Goal: Task Accomplishment & Management: Manage account settings

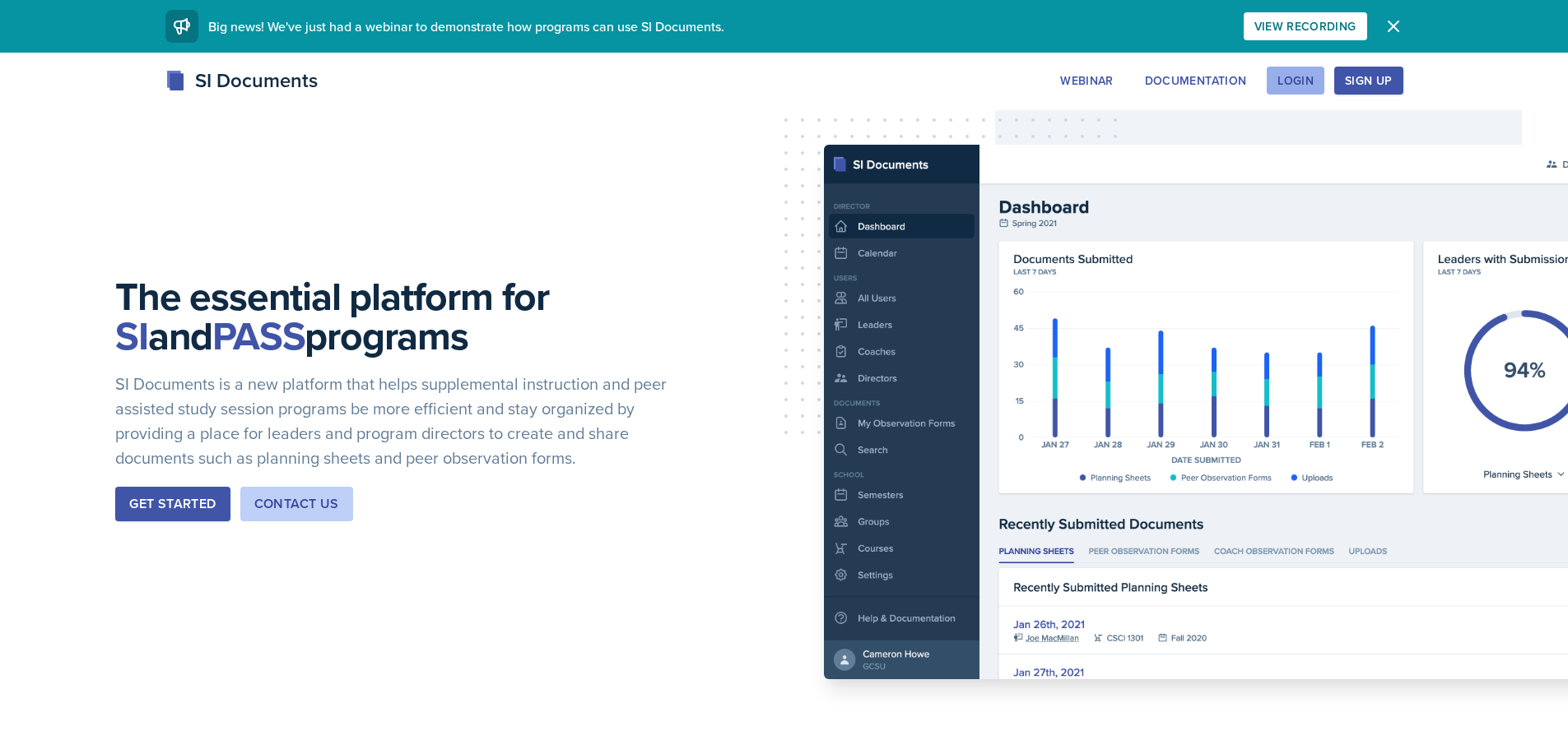
click at [1292, 74] on div "Login" at bounding box center [1295, 81] width 37 height 13
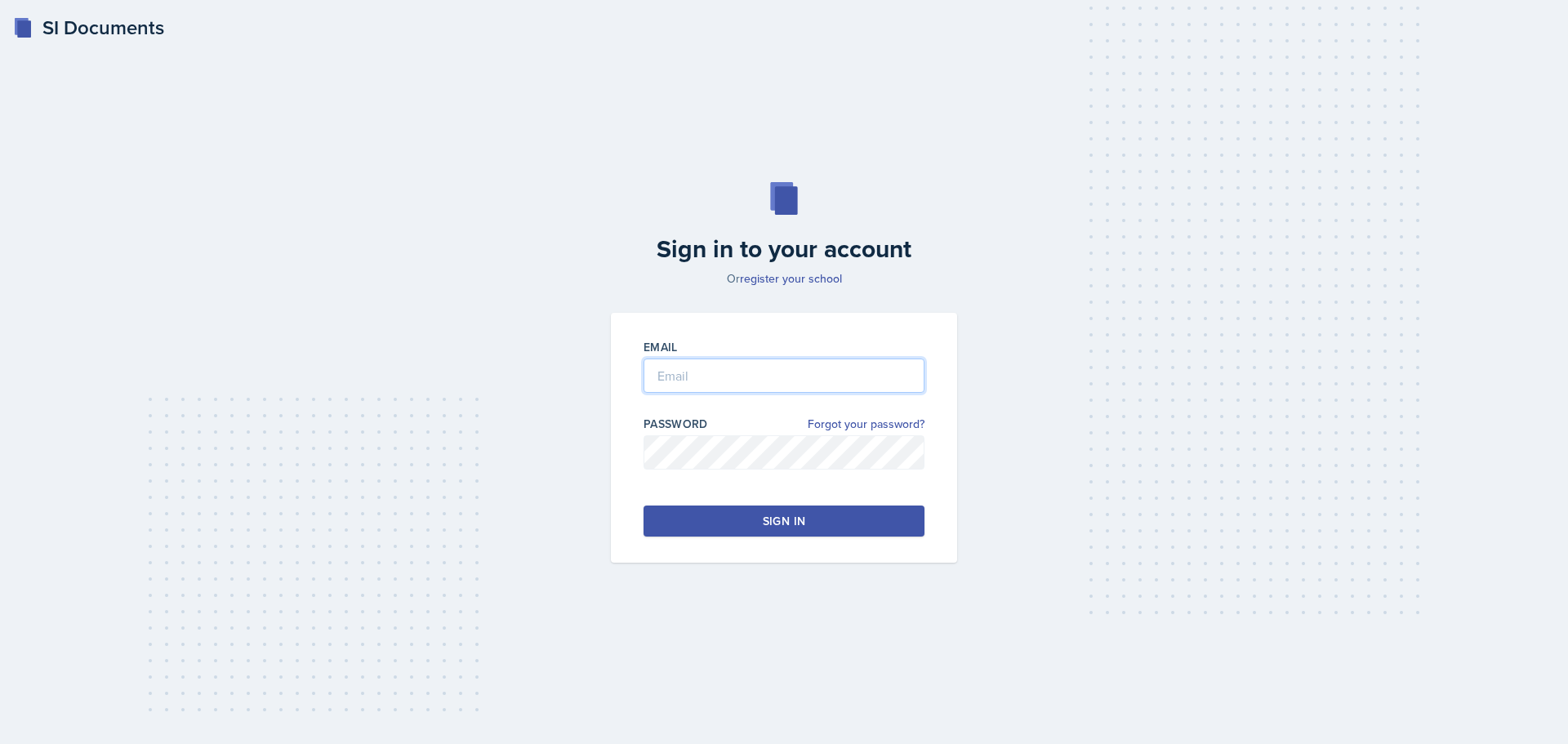
type input "cwiggi26@students.kennesaw.edu"
click at [771, 544] on div "Email cwiggi26@students.kennesaw.edu Password Forgot your password? Sign in" at bounding box center [784, 438] width 346 height 250
click at [779, 531] on button "Sign in" at bounding box center [784, 521] width 281 height 31
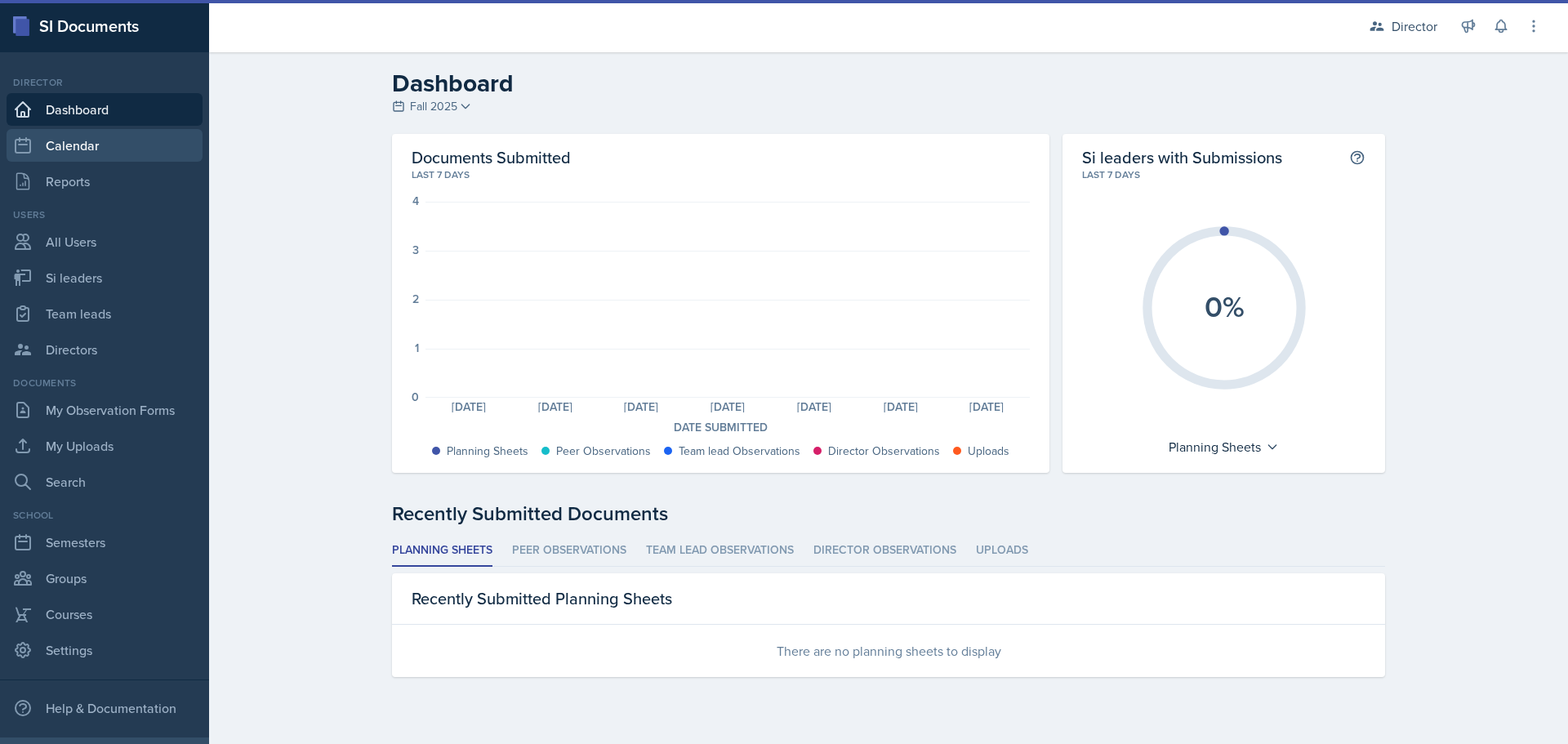
click at [110, 150] on link "Calendar" at bounding box center [104, 145] width 196 height 33
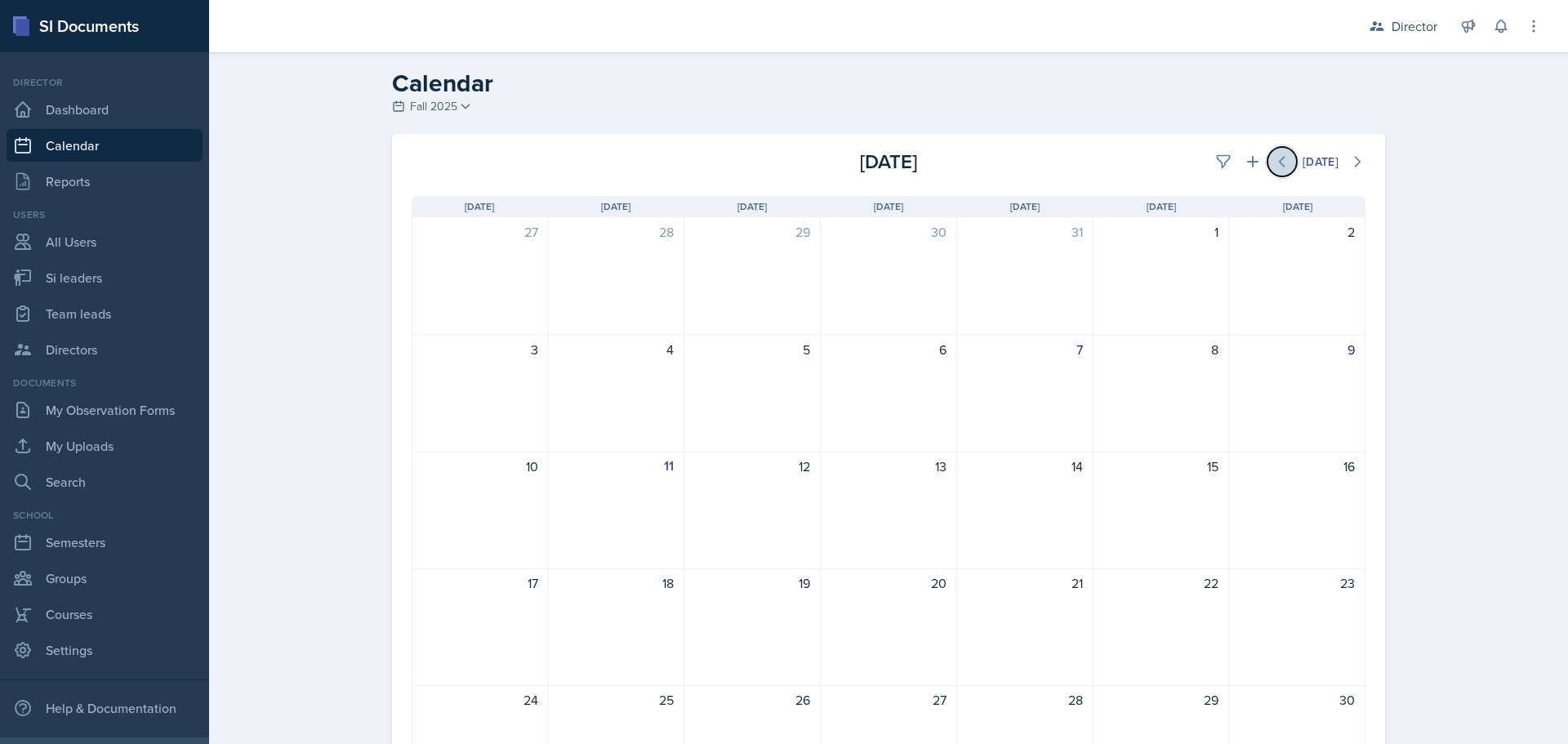
click at [1280, 157] on icon at bounding box center [1281, 161] width 5 height 10
click at [1351, 162] on icon at bounding box center [1358, 162] width 17 height 17
click at [1244, 159] on icon at bounding box center [1253, 162] width 17 height 17
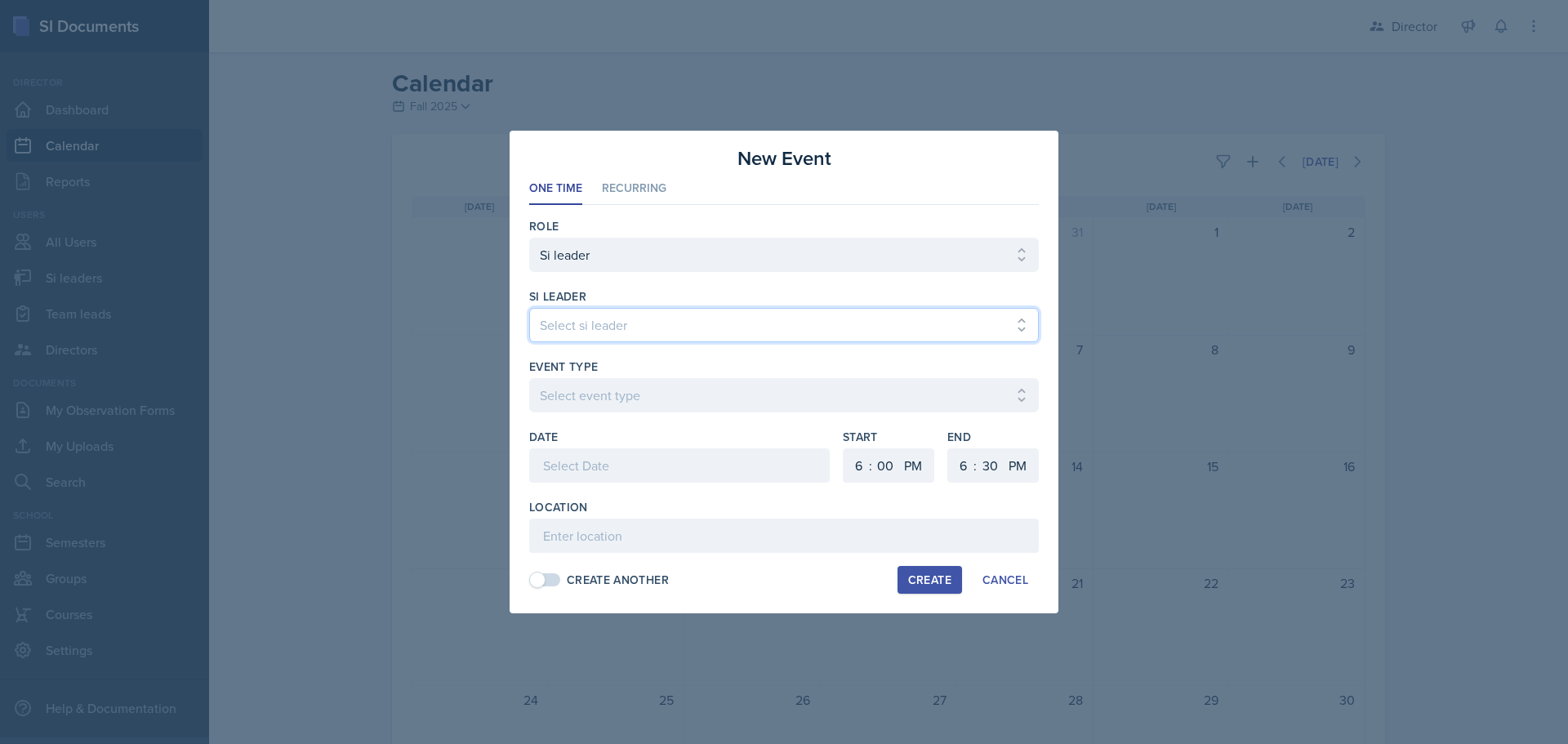
click at [650, 321] on select "Select si leader Abeer Kayser Aditya Chauhan Aissa Sylla Alberto Di Stanislao A…" at bounding box center [784, 325] width 510 height 34
select select "6dffd7ea-8e54-488c-a7a7-4110a68f9068"
click at [529, 308] on select "Select si leader Abeer Kayser Aditya Chauhan Aissa Sylla Alberto Di Stanislao A…" at bounding box center [784, 325] width 510 height 34
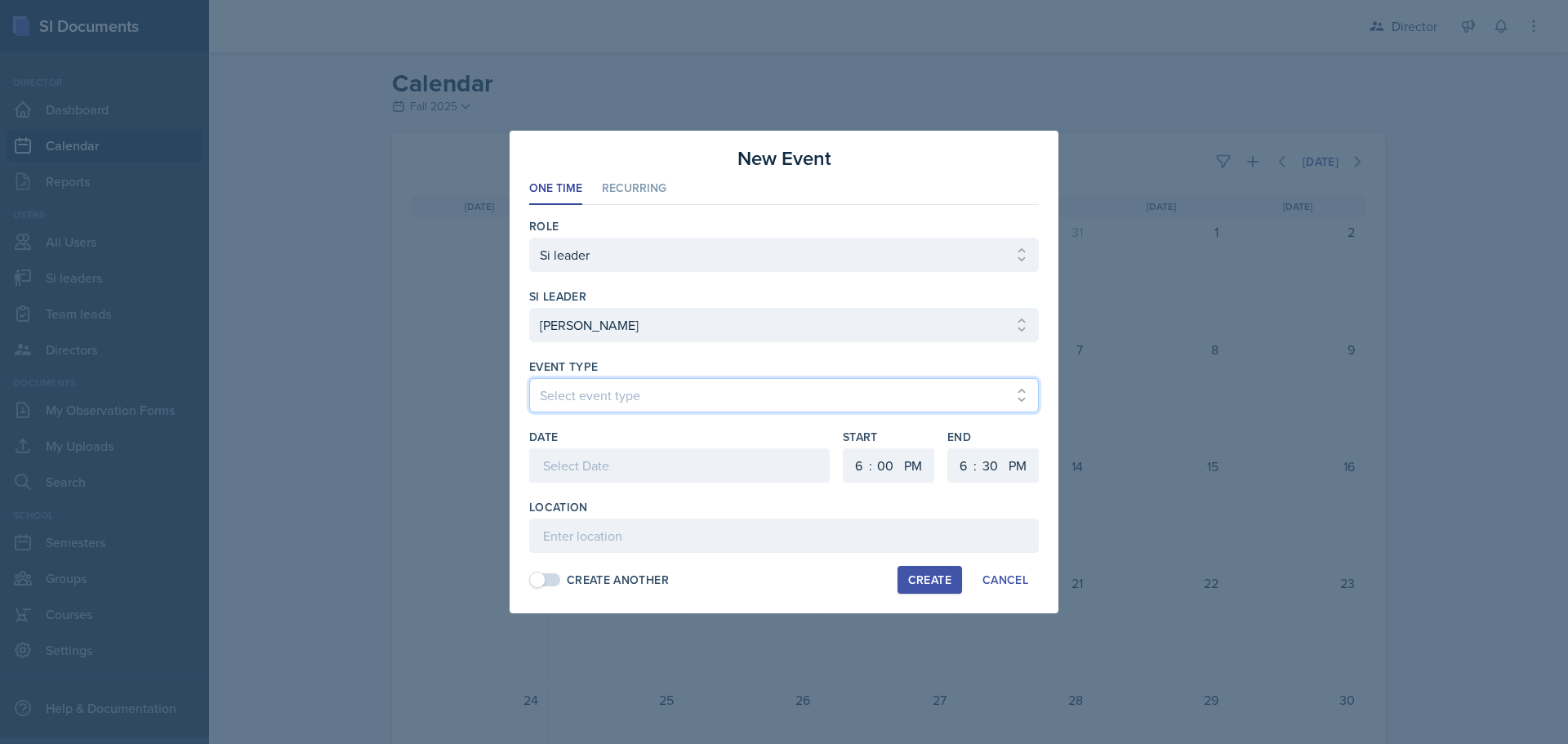
click at [617, 383] on select "Select event type Major Review Session Study Session" at bounding box center [784, 395] width 510 height 34
select select "d66089cd-5ee7-4f89-a345-f1bdd1643066"
click at [529, 378] on select "Select event type Major Review Session Study Session" at bounding box center [784, 395] width 510 height 34
click at [600, 518] on div "Location" at bounding box center [784, 526] width 510 height 54
click at [594, 548] on input at bounding box center [784, 535] width 510 height 34
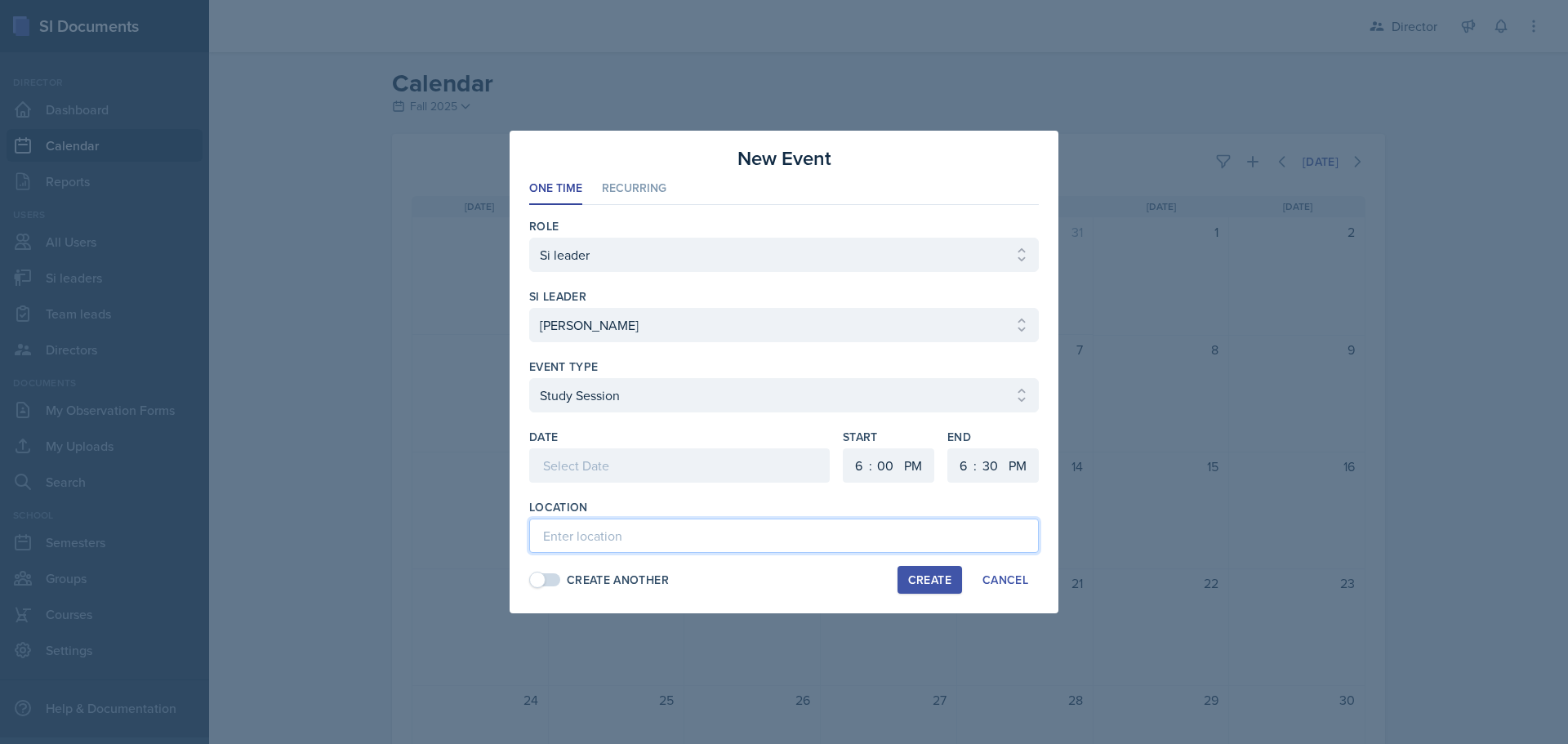
paste input "https://teams.microsoft.com/l/meetup-join/19%3ameeting_MGY5N2I4MmItYmI5ZC00ODcw…"
type input "https://teams.microsoft.com/l/meetup-join/19%3ameeting_MGY5N2I4MmItYmI5ZC00ODcw…"
click at [630, 467] on div at bounding box center [679, 466] width 301 height 34
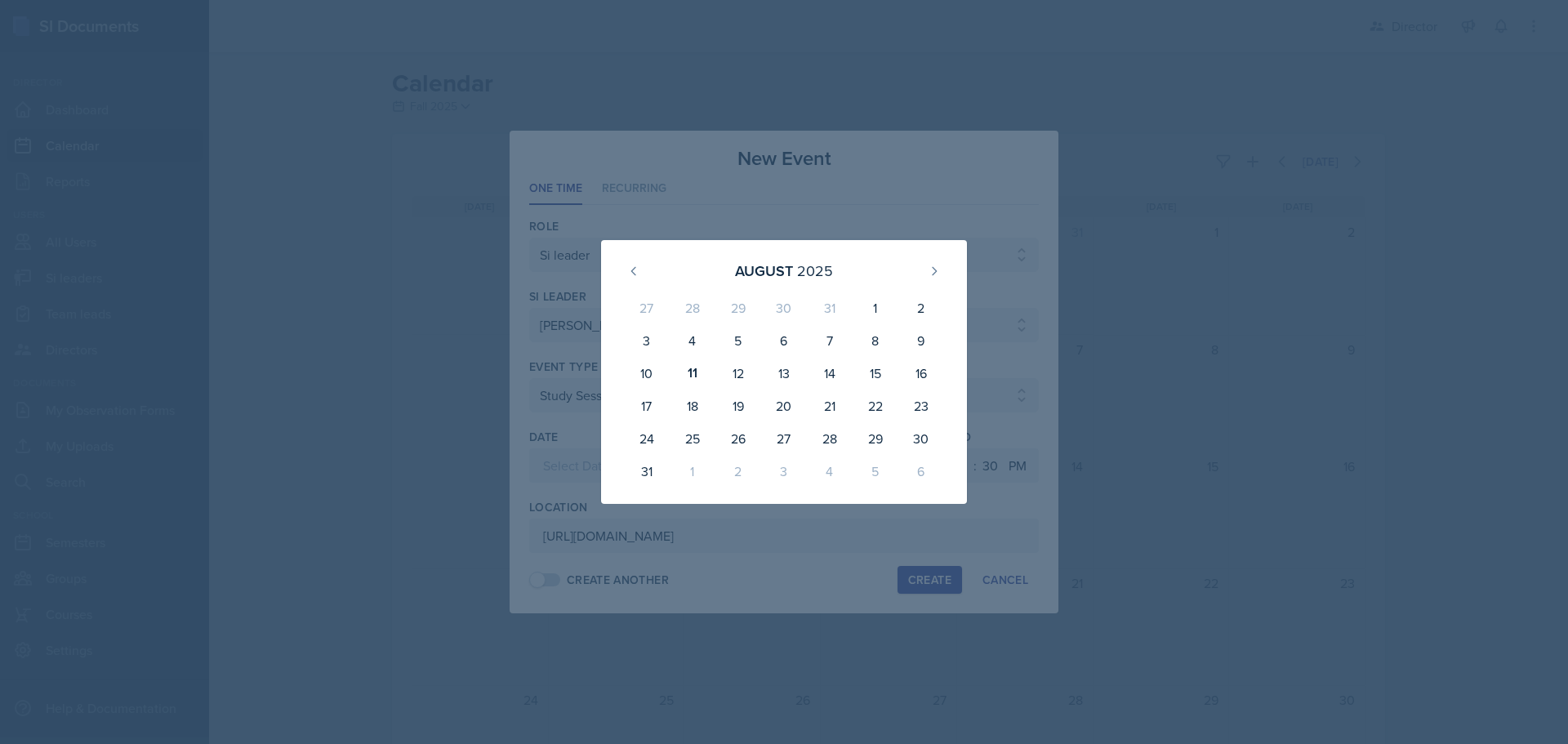
click at [871, 198] on div at bounding box center [784, 372] width 1568 height 744
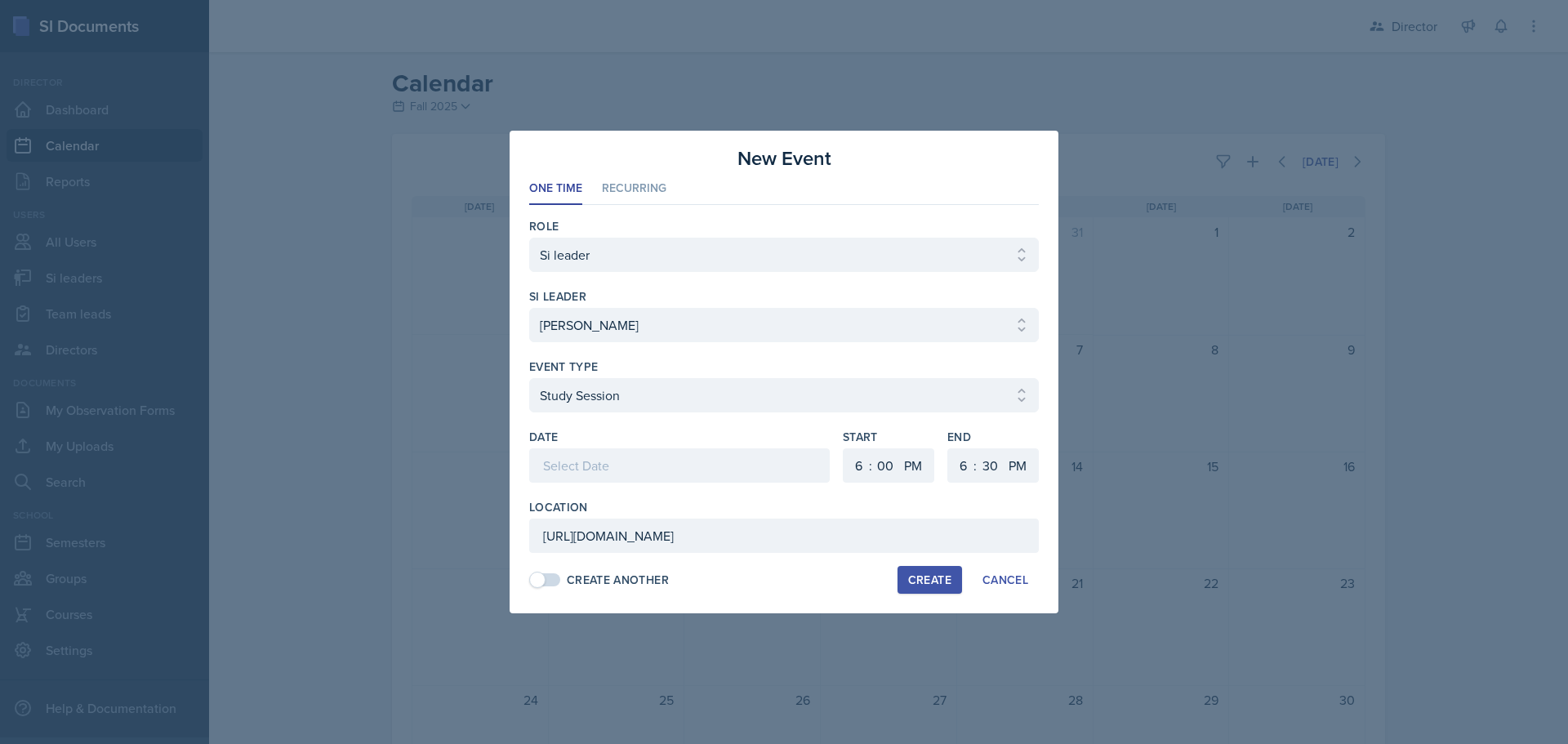
click at [917, 590] on button "Create" at bounding box center [929, 580] width 64 height 28
click at [787, 469] on div at bounding box center [679, 466] width 301 height 34
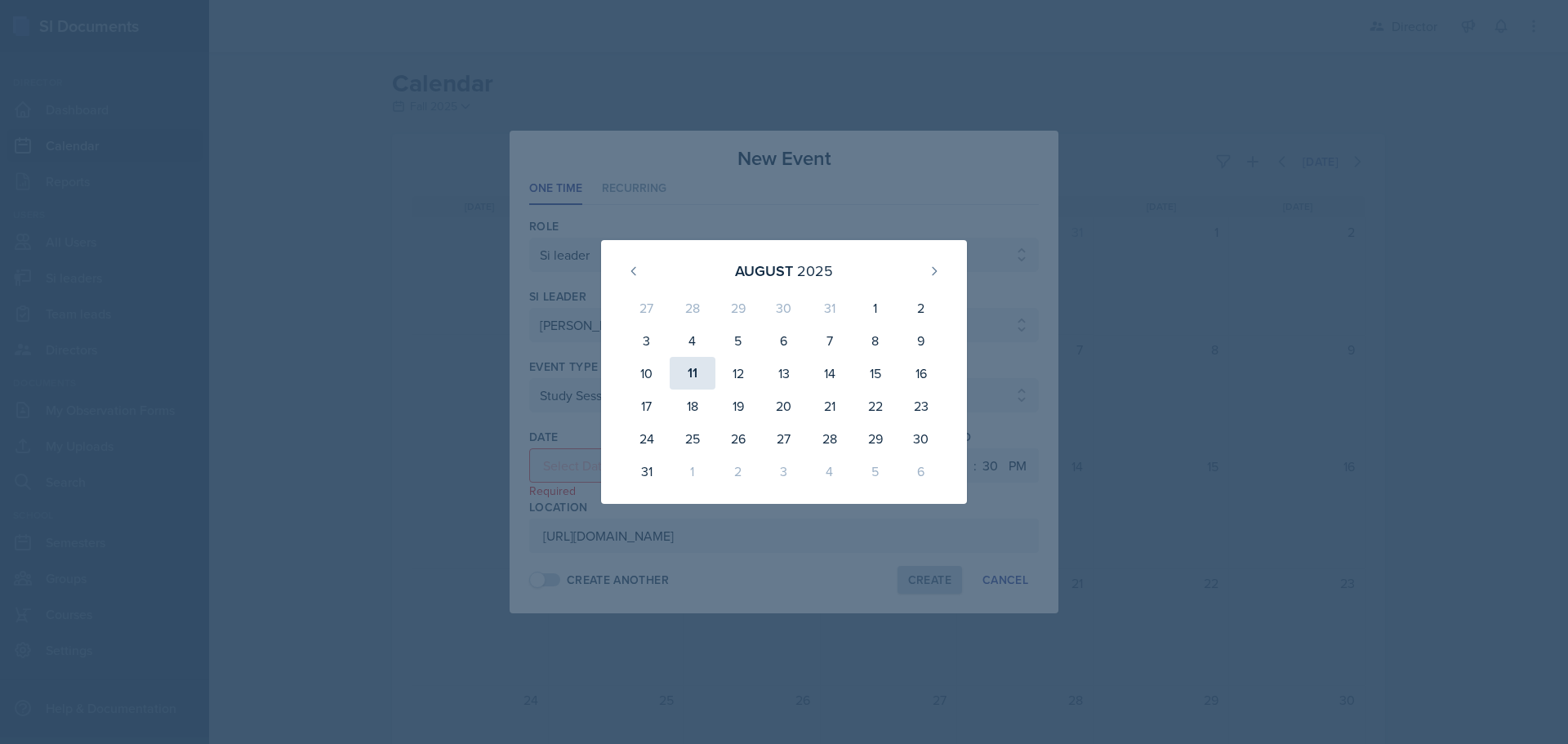
click at [703, 373] on div "11" at bounding box center [692, 372] width 46 height 33
type input "August 11th, 2025"
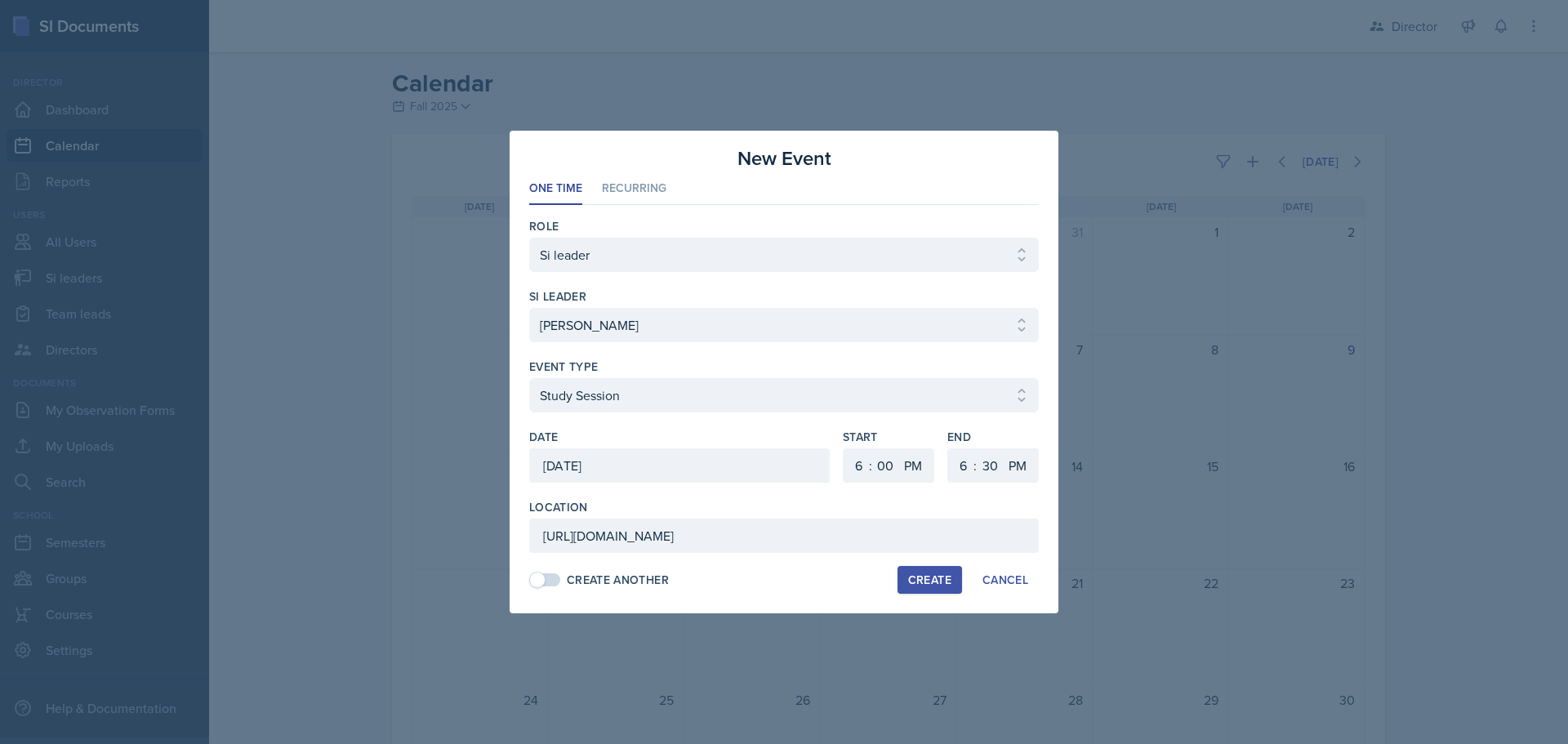
click at [918, 584] on div "Create" at bounding box center [930, 580] width 44 height 13
select select
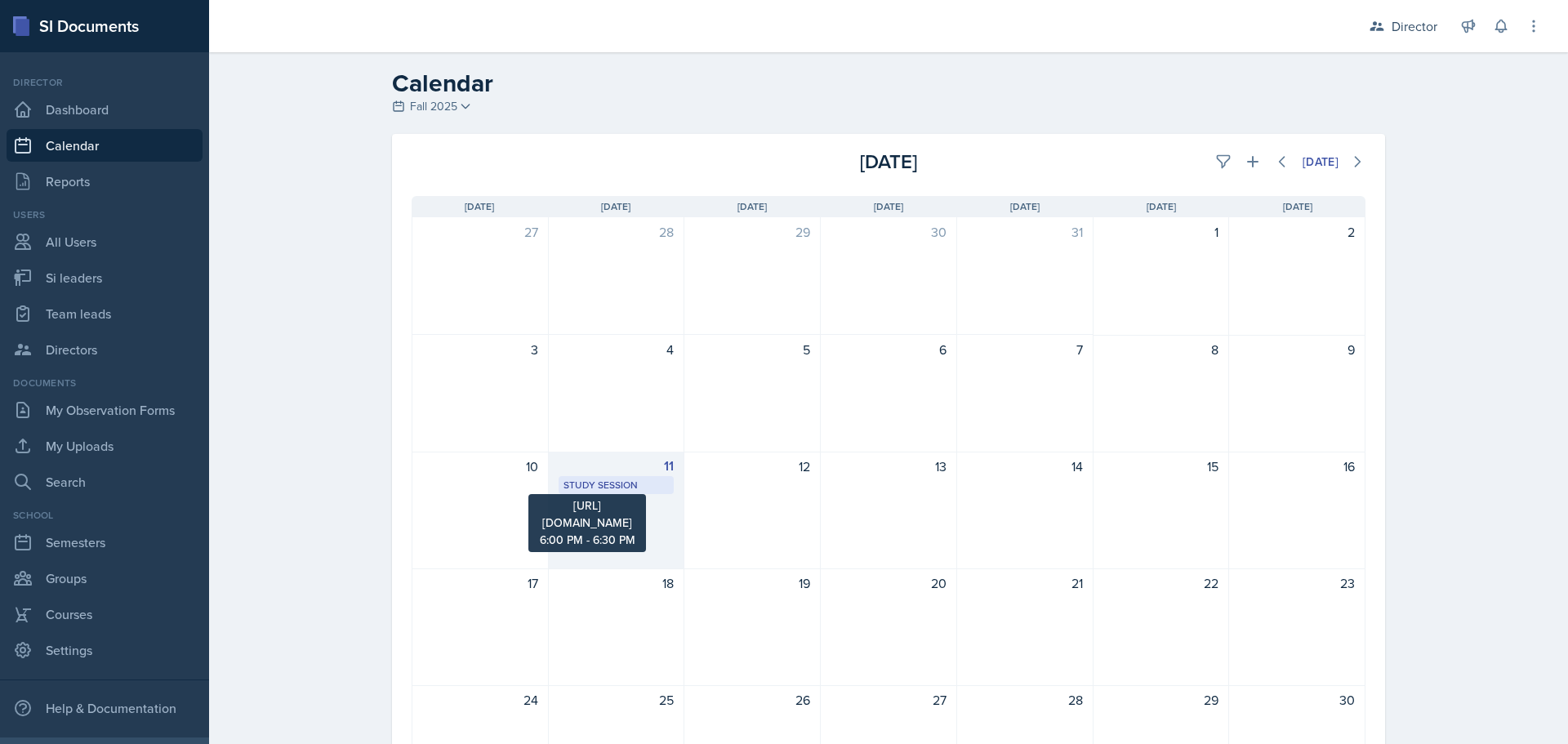
click at [631, 481] on div "Study Session" at bounding box center [617, 485] width 106 height 15
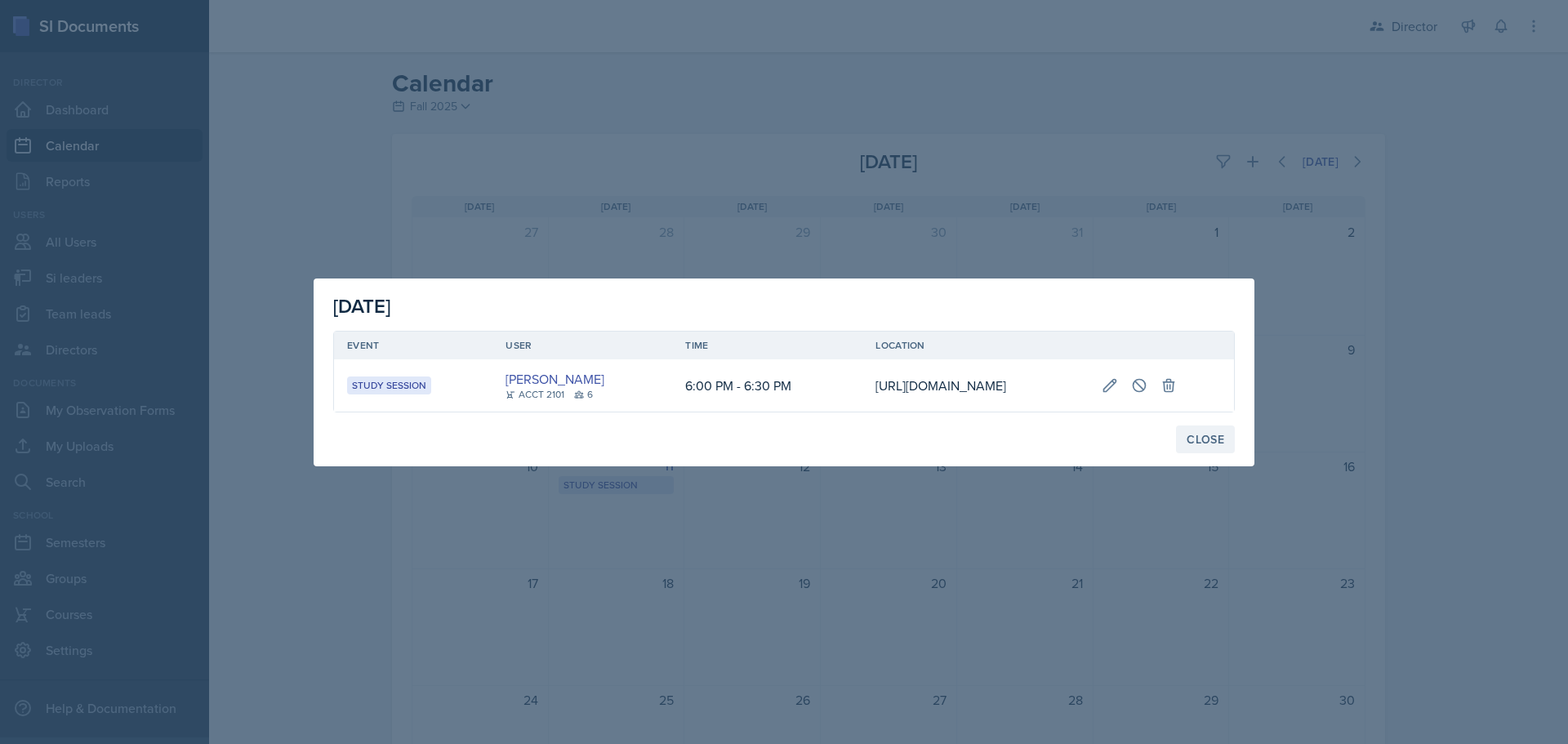
click at [1188, 446] on div "Close" at bounding box center [1205, 440] width 37 height 13
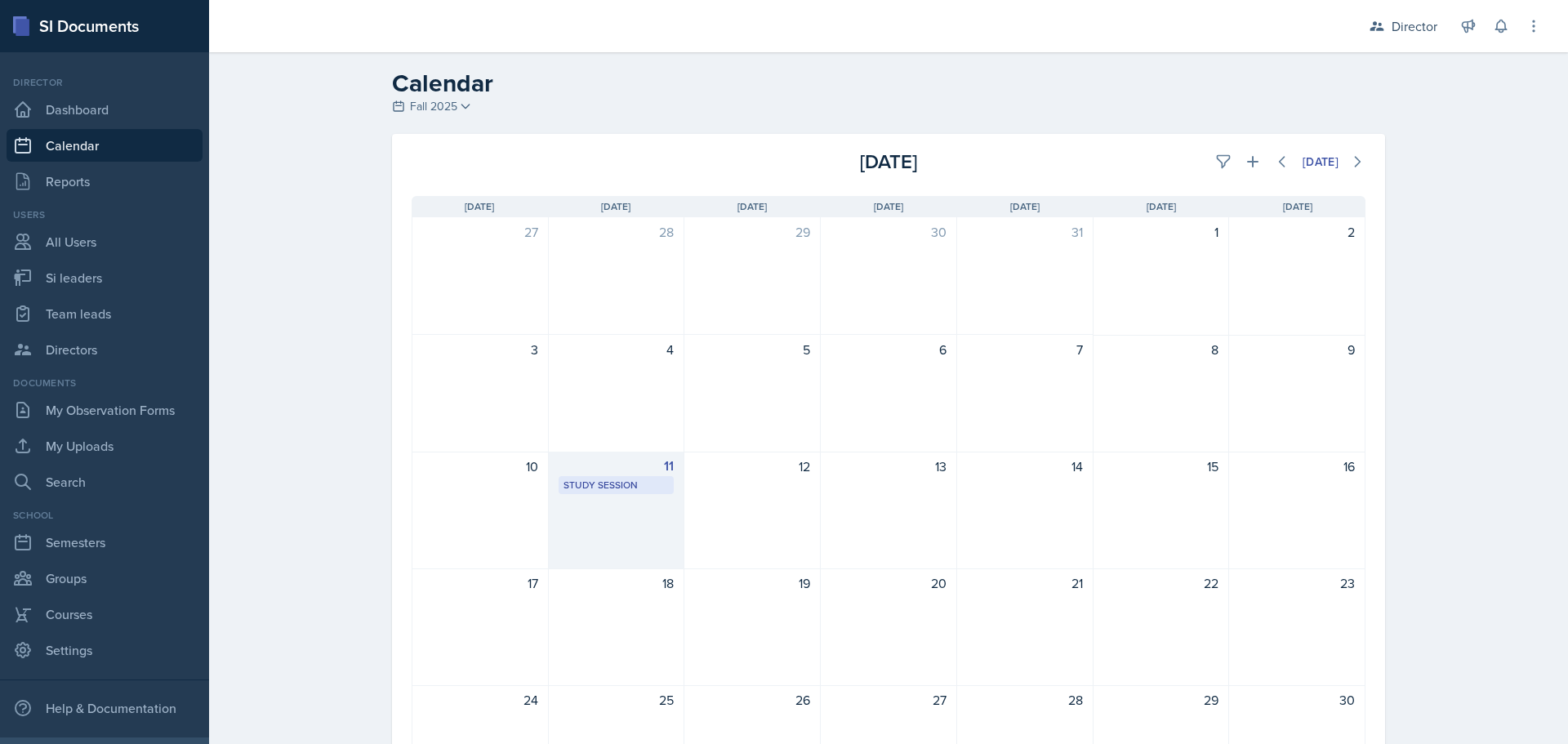
click at [590, 503] on div "11 Study Session https://teams.microsoft.com/l/meetup-join/19%3ameeting_MGY5N2I…" at bounding box center [617, 510] width 137 height 117
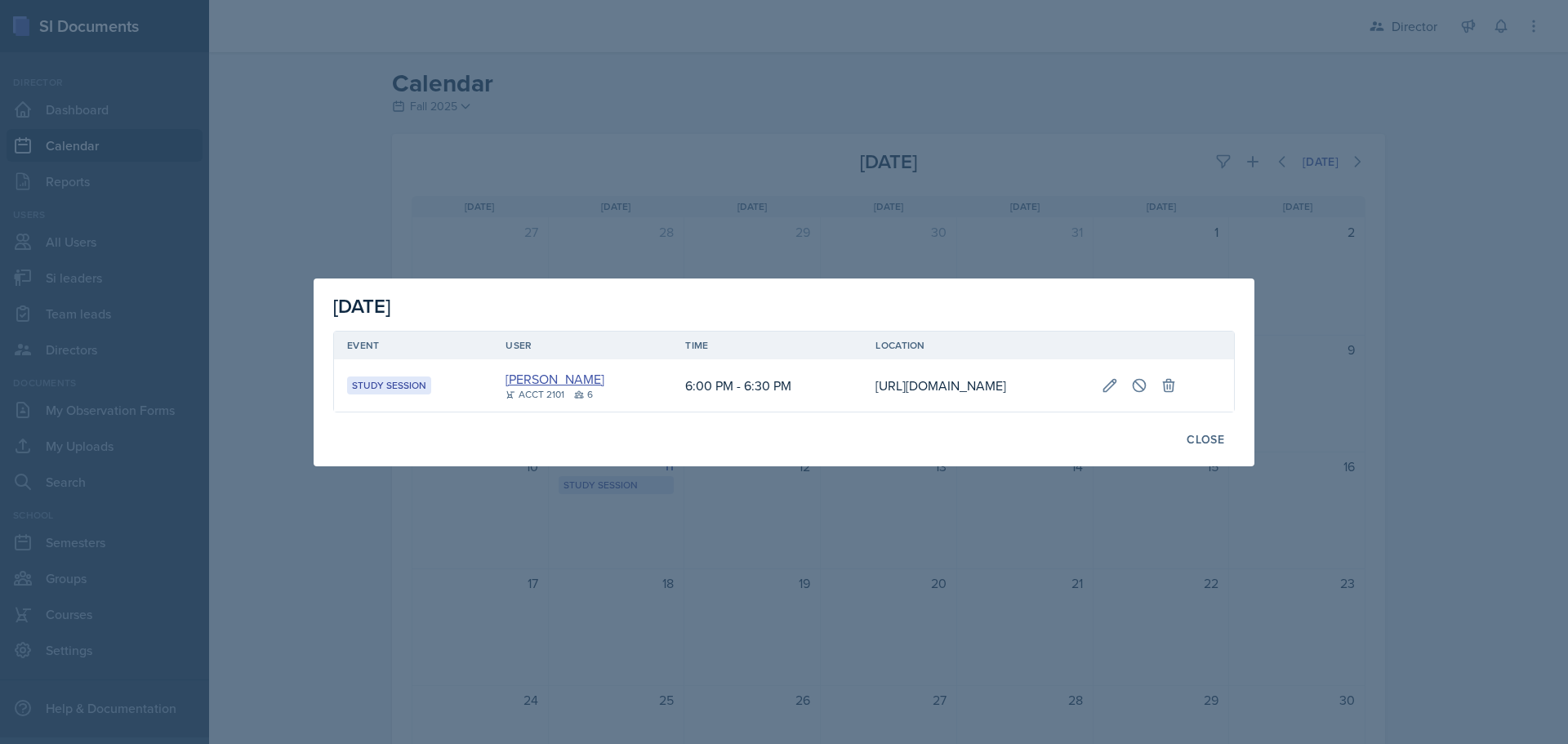
click at [505, 372] on link "[PERSON_NAME]" at bounding box center [555, 379] width 99 height 20
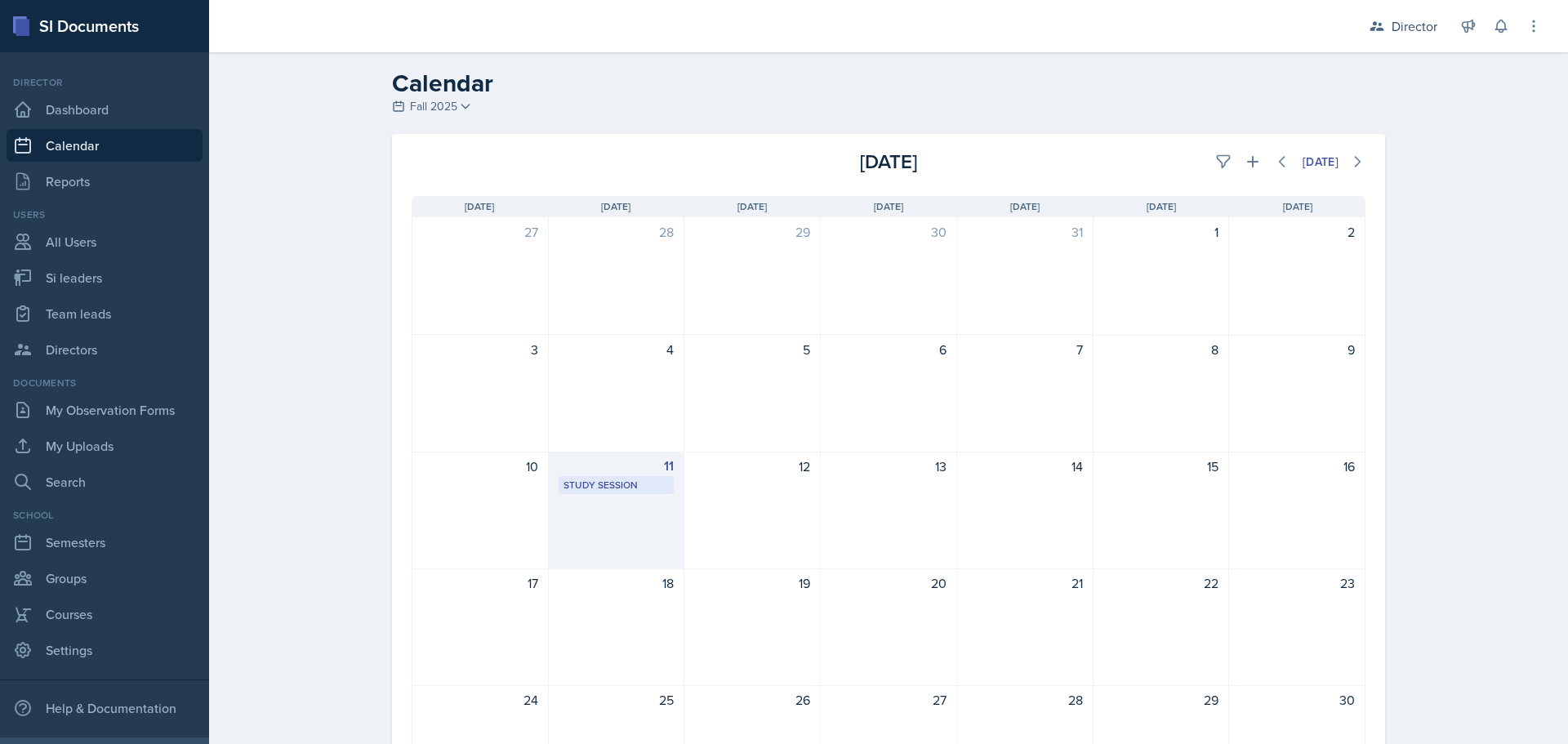
click at [597, 467] on div "11" at bounding box center [616, 467] width 116 height 20
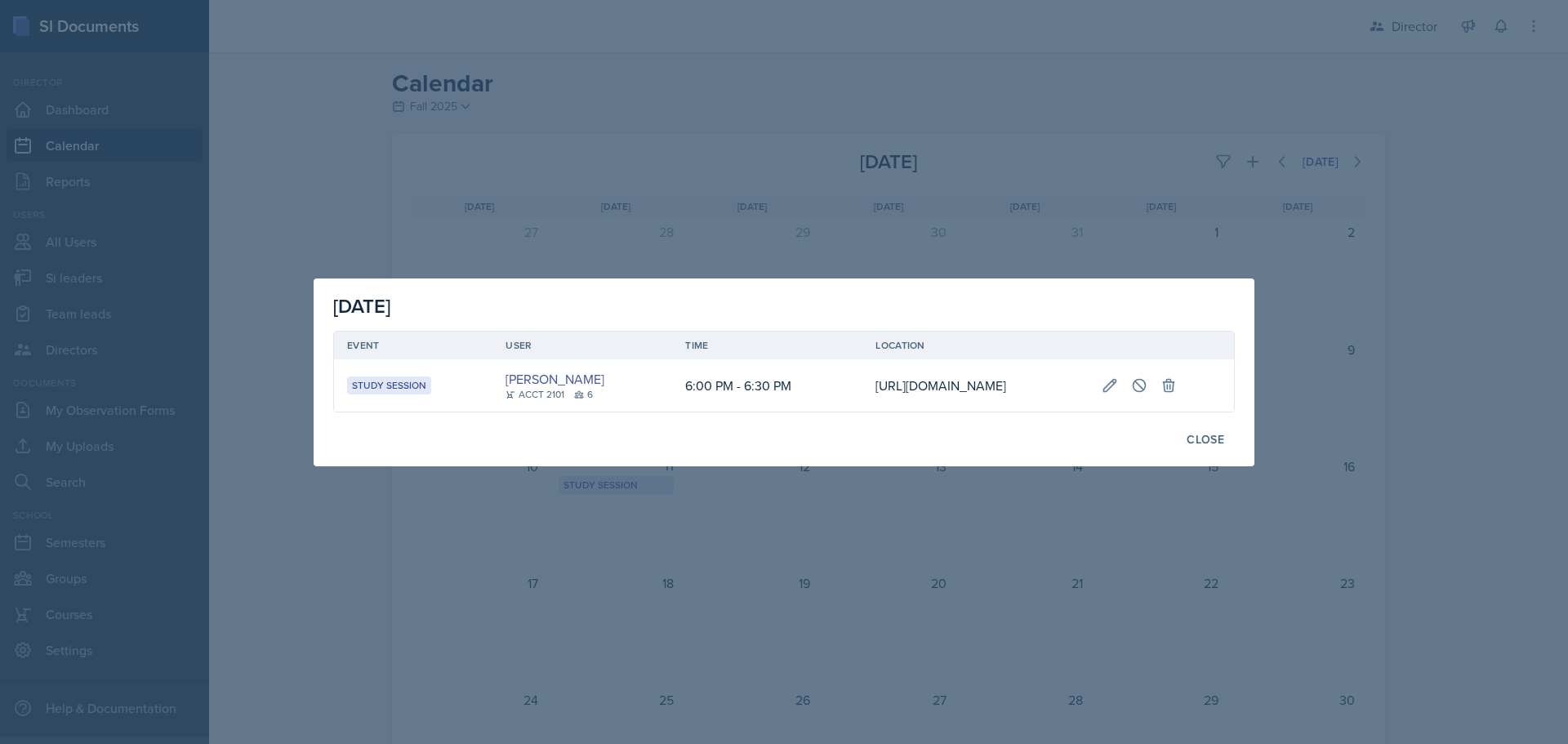
scroll to position [0, 170]
click at [1124, 371] on button at bounding box center [1110, 386] width 30 height 30
type input "August 11th, 2025"
select select "6"
select select "0"
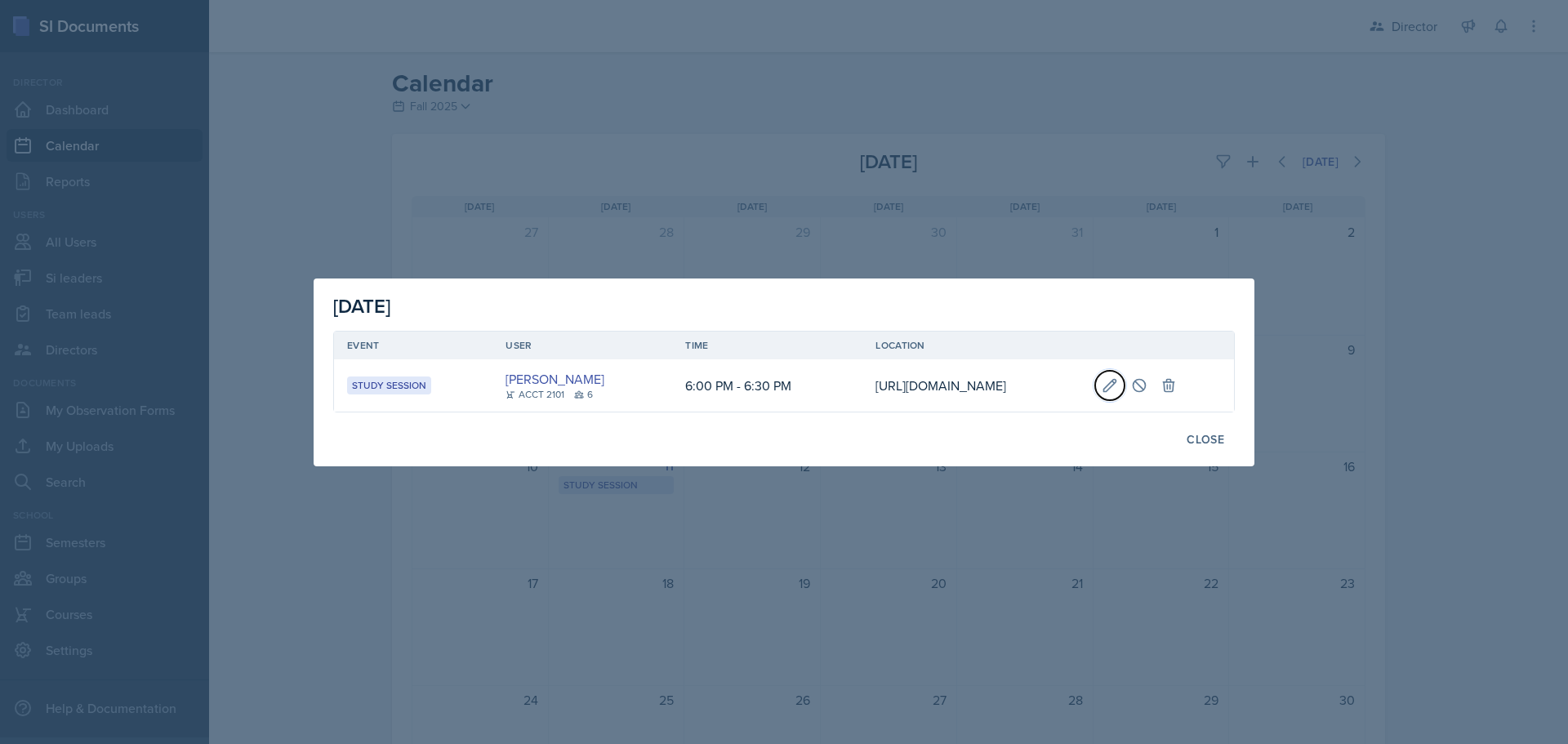
select select "PM"
select select "6"
select select "30"
select select "PM"
type input "https://teams.microsoft.com/l/meetup-join/19%3ameeting_MGY5N2I4MmItYmI5ZC00ODcw…"
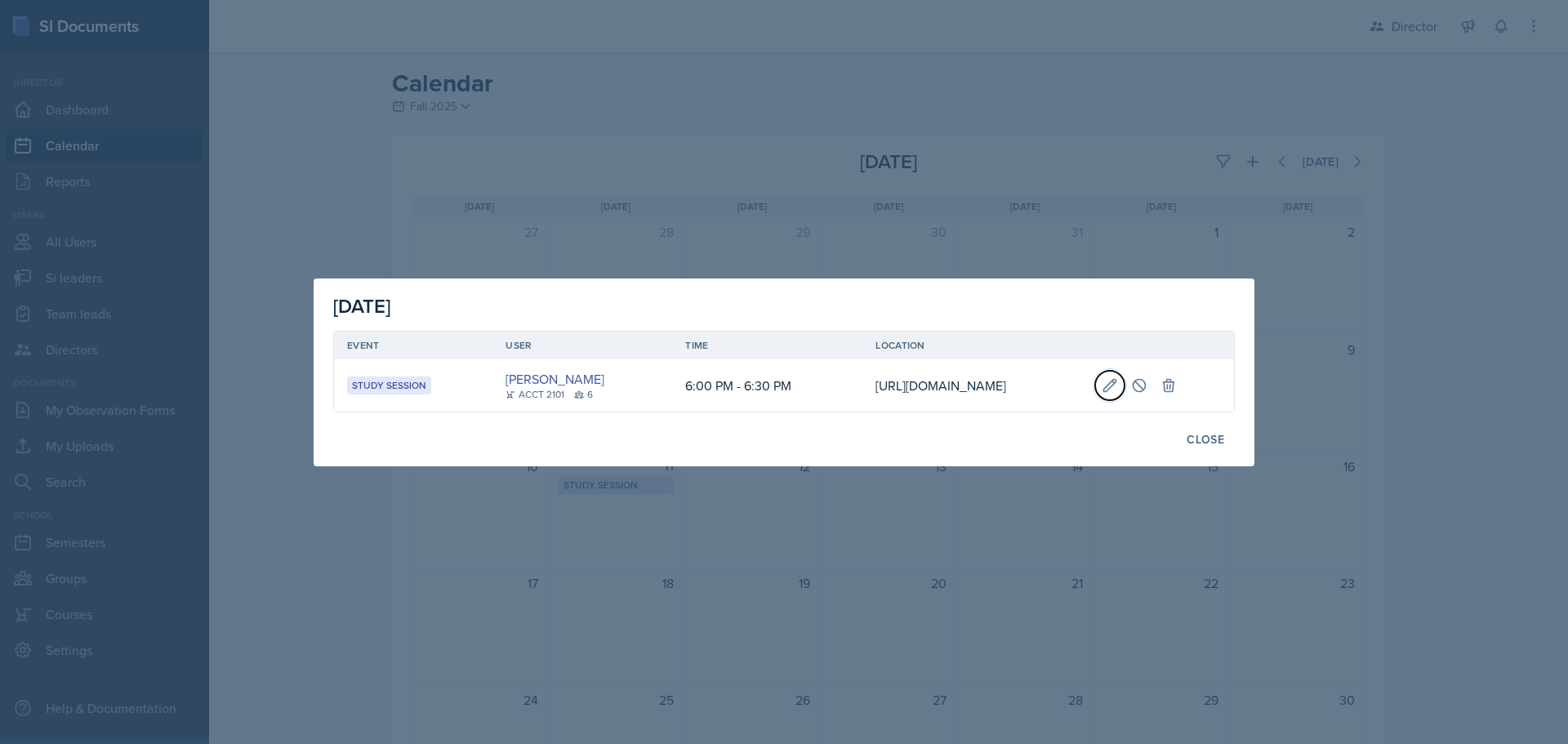
select select "d66089cd-5ee7-4f89-a345-f1bdd1643066"
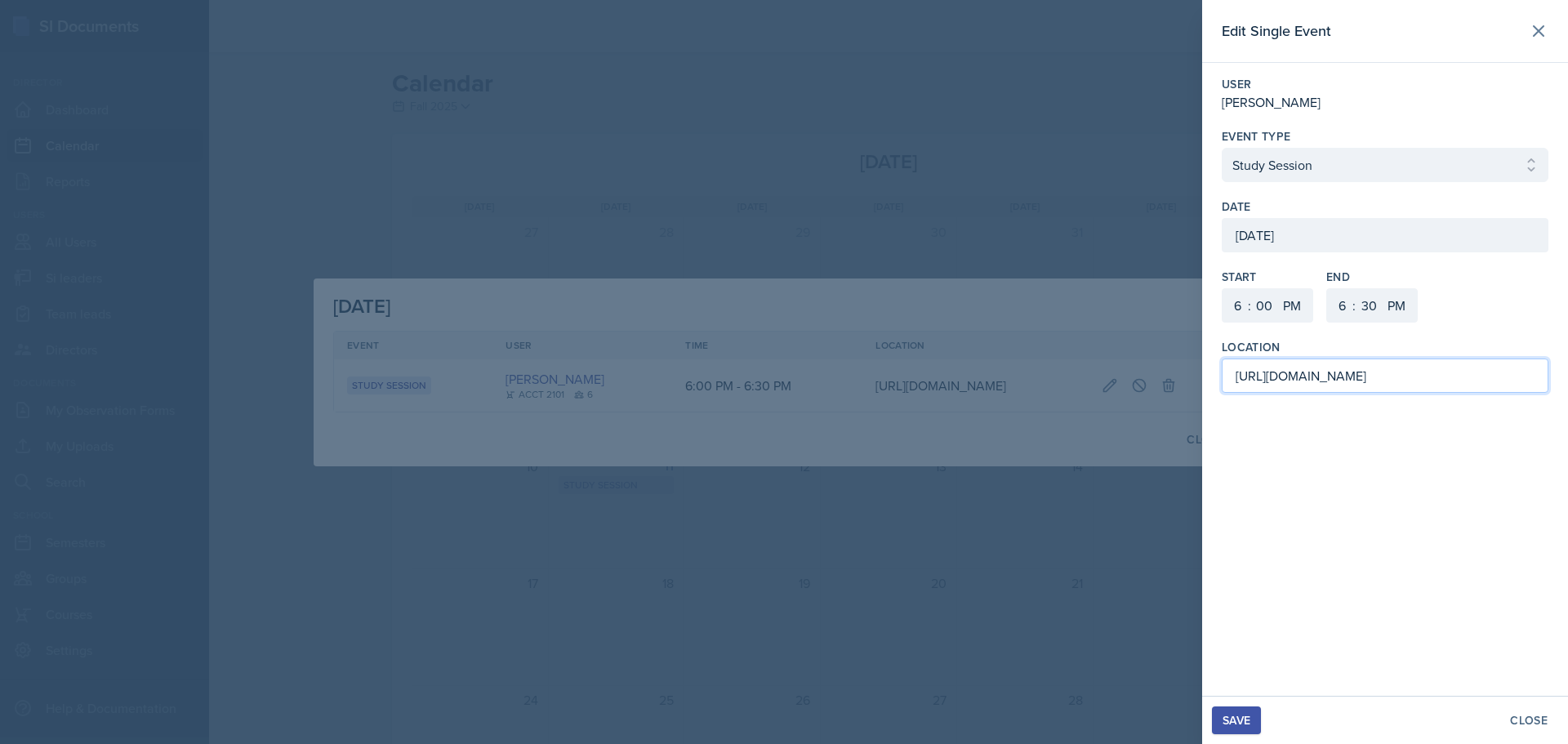
click at [1234, 380] on input "https://teams.microsoft.com/l/meetup-join/19%3ameeting_MGY5N2I4MmItYmI5ZC00ODcw…" at bounding box center [1385, 375] width 327 height 34
click at [1241, 735] on div "Save Close" at bounding box center [1385, 721] width 366 height 48
click at [1241, 727] on div "Save" at bounding box center [1237, 721] width 28 height 13
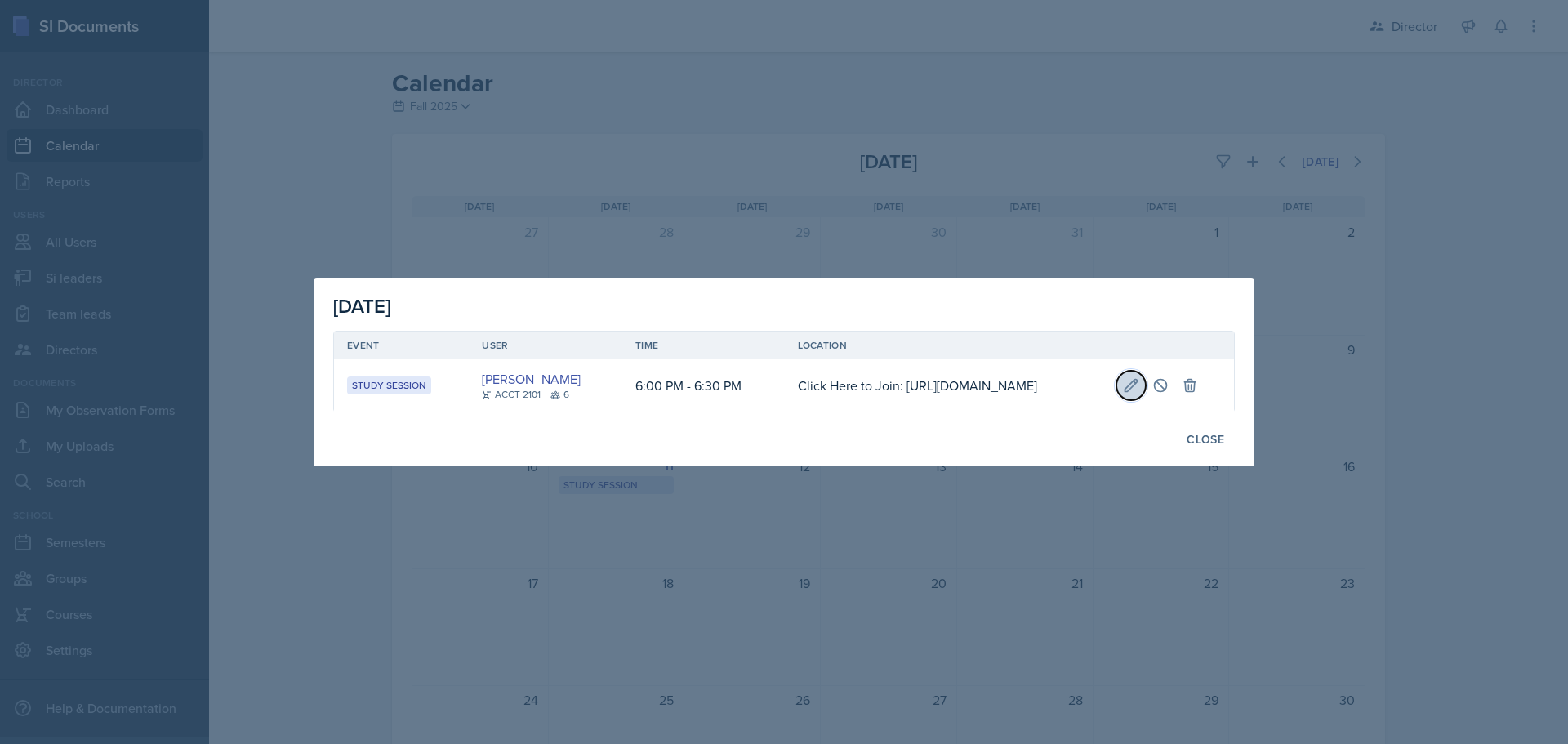
click at [1139, 378] on icon at bounding box center [1132, 386] width 17 height 17
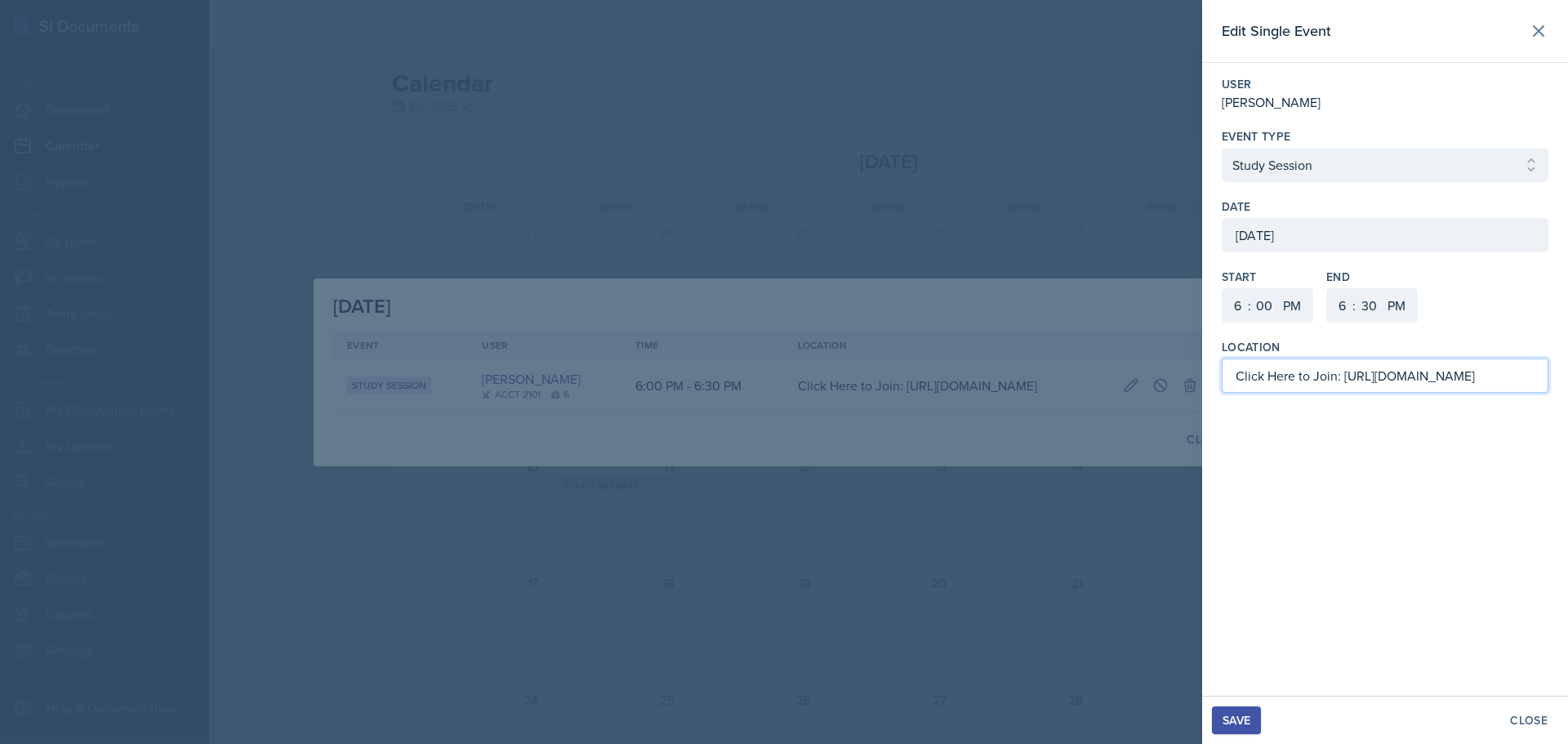
drag, startPoint x: 1343, startPoint y: 378, endPoint x: 1127, endPoint y: 388, distance: 216.2
click at [1125, 389] on div "Edit Single Event User Abeer Kayser Event Type Select Event Type Study Session …" at bounding box center [784, 372] width 1568 height 744
type input "https://teams.microsoft.com/l/meetup-join/19%3ameeting_MGY5N2I4MmItYmI5ZC00ODcw…"
click at [1220, 712] on button "Save" at bounding box center [1236, 721] width 49 height 28
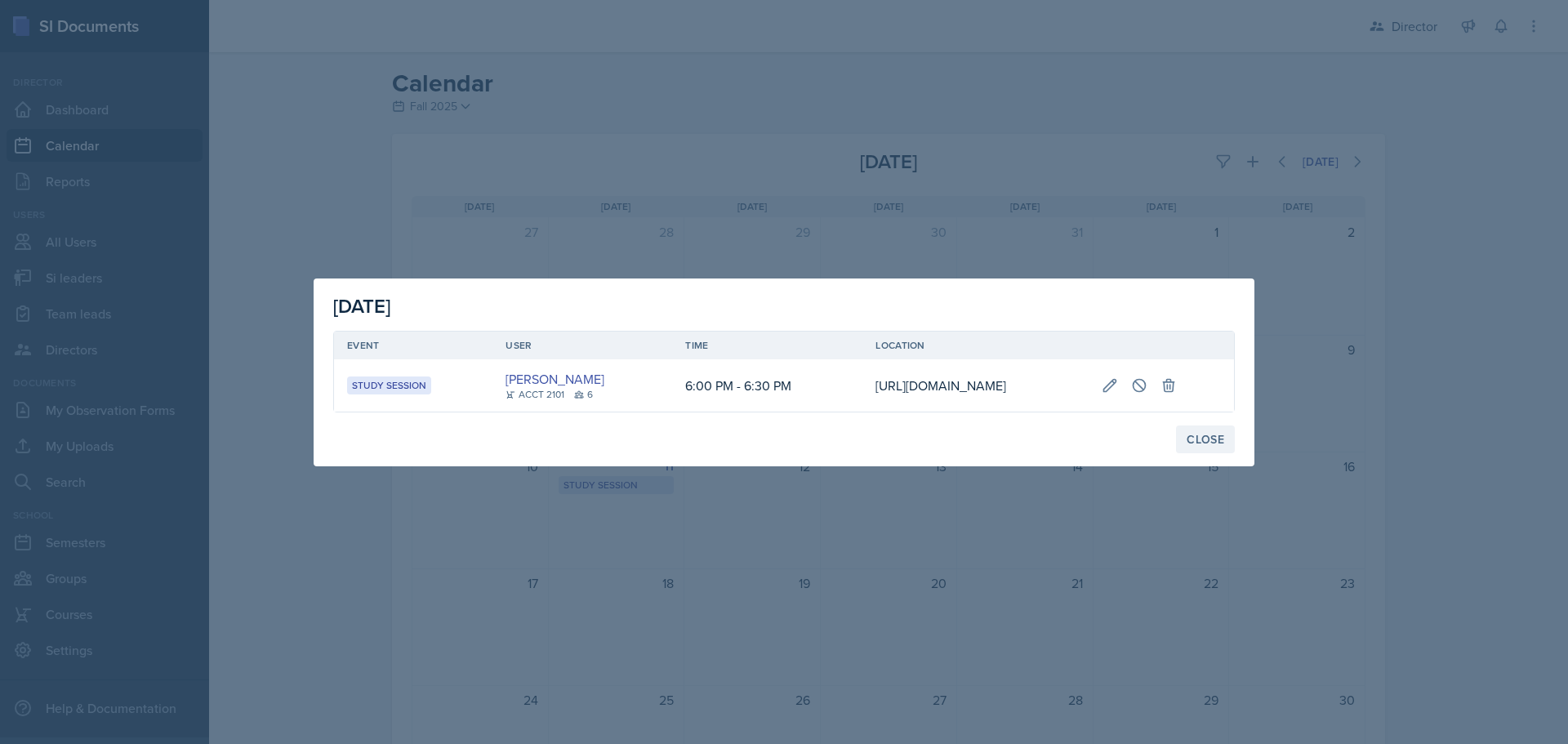
click at [1205, 446] on div "Close" at bounding box center [1205, 440] width 37 height 13
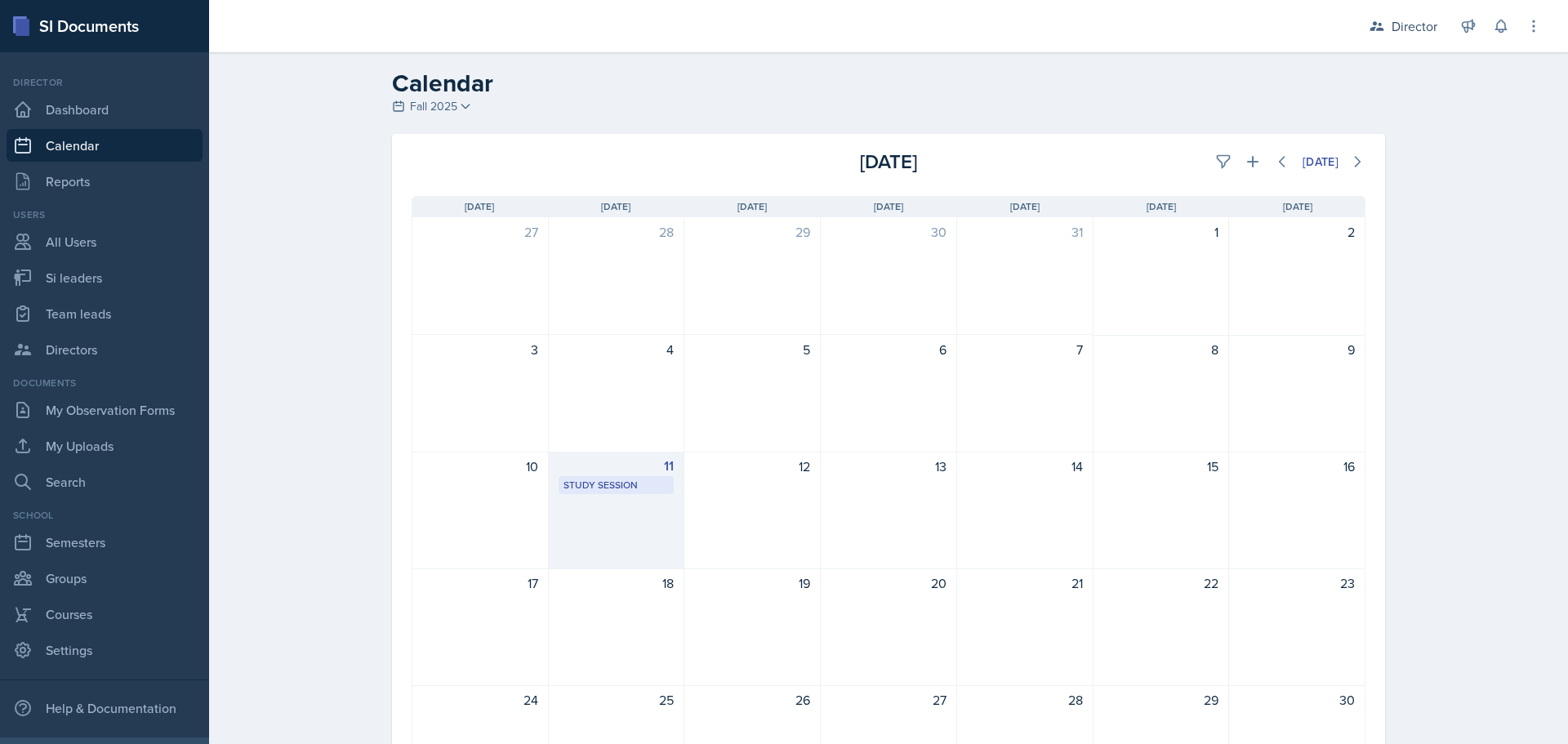
click at [605, 487] on div "Study Session" at bounding box center [617, 485] width 106 height 15
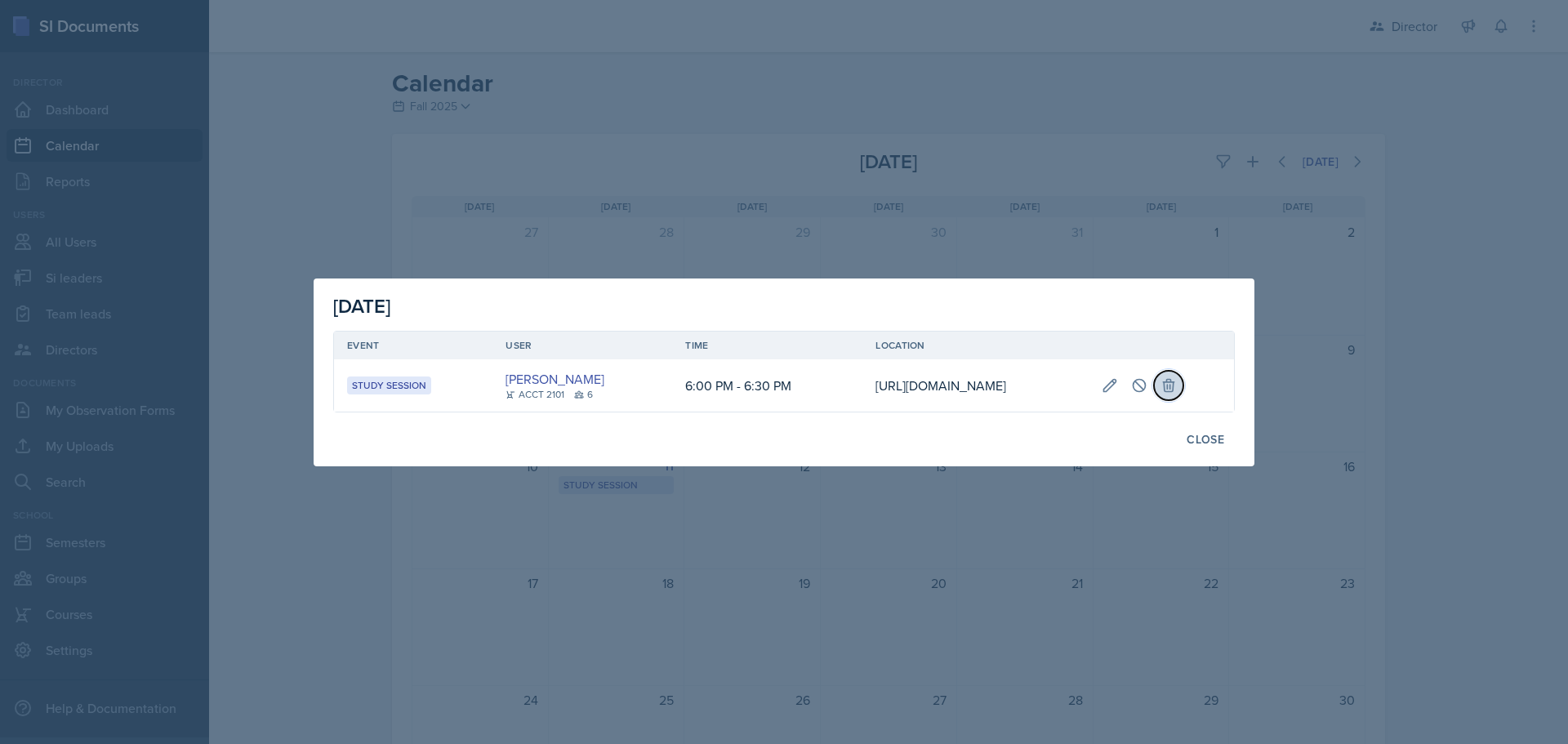
click at [1184, 379] on button at bounding box center [1169, 386] width 30 height 30
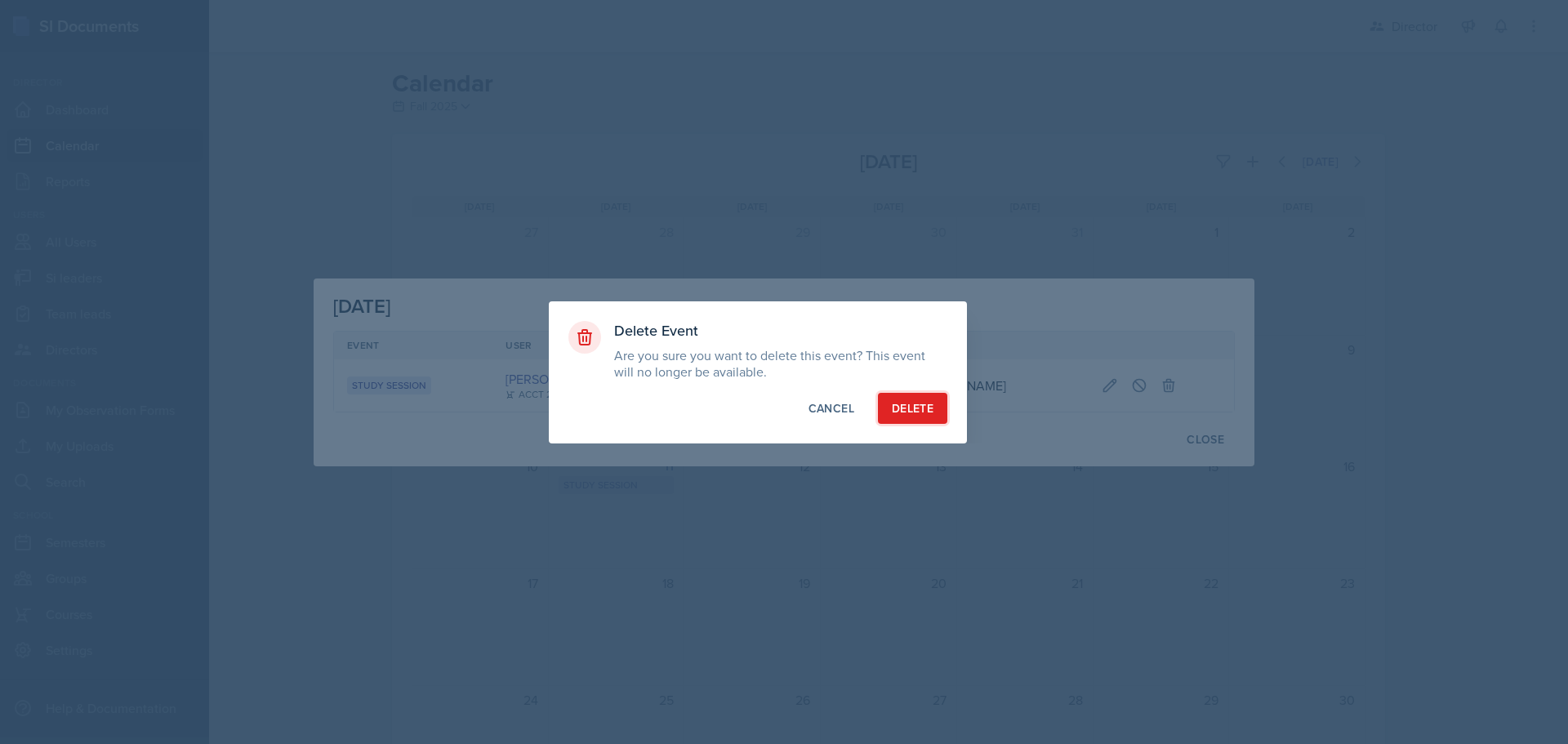
click at [916, 411] on div "Delete" at bounding box center [912, 409] width 42 height 17
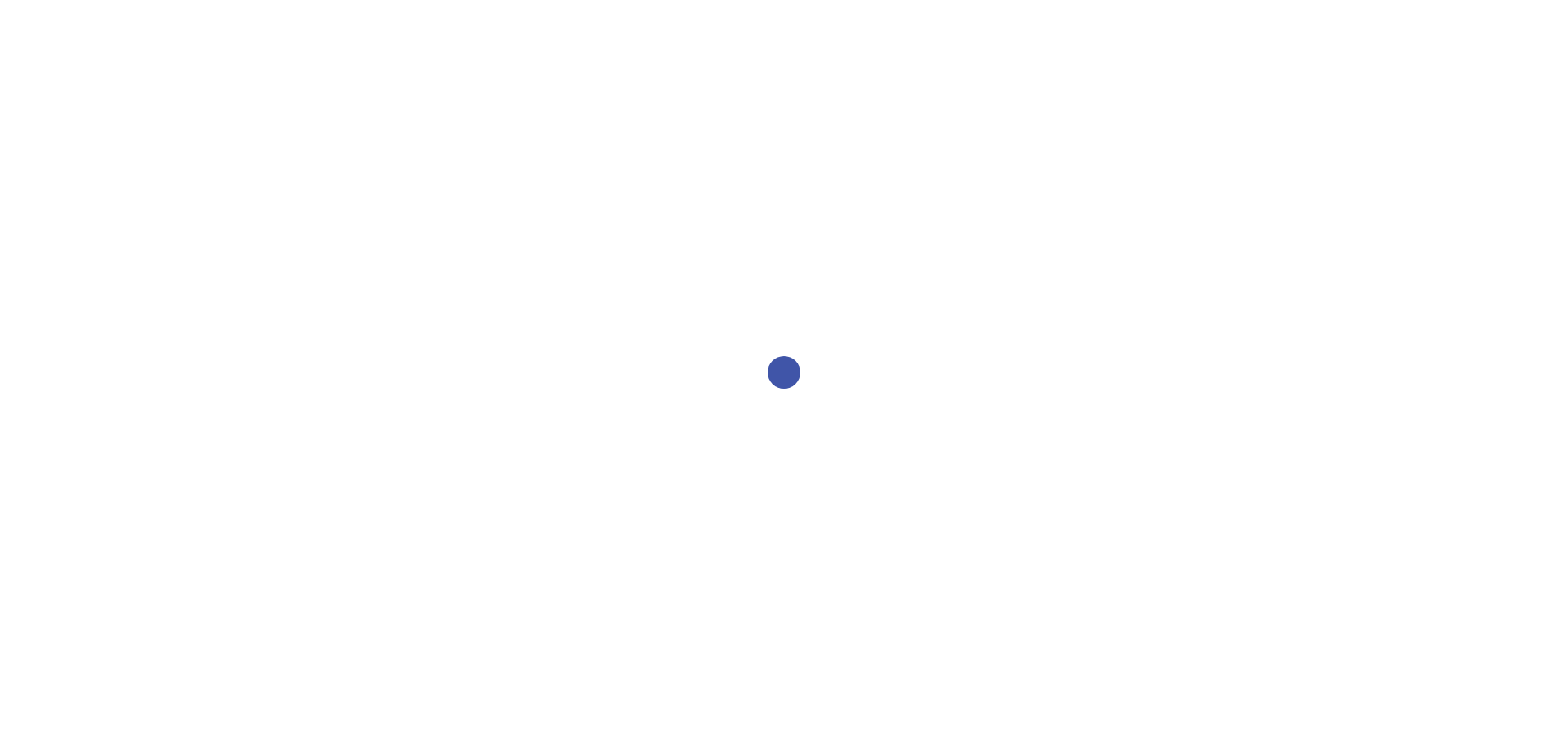
select select "2bed604d-1099-4043-b1bc-2365e8740244"
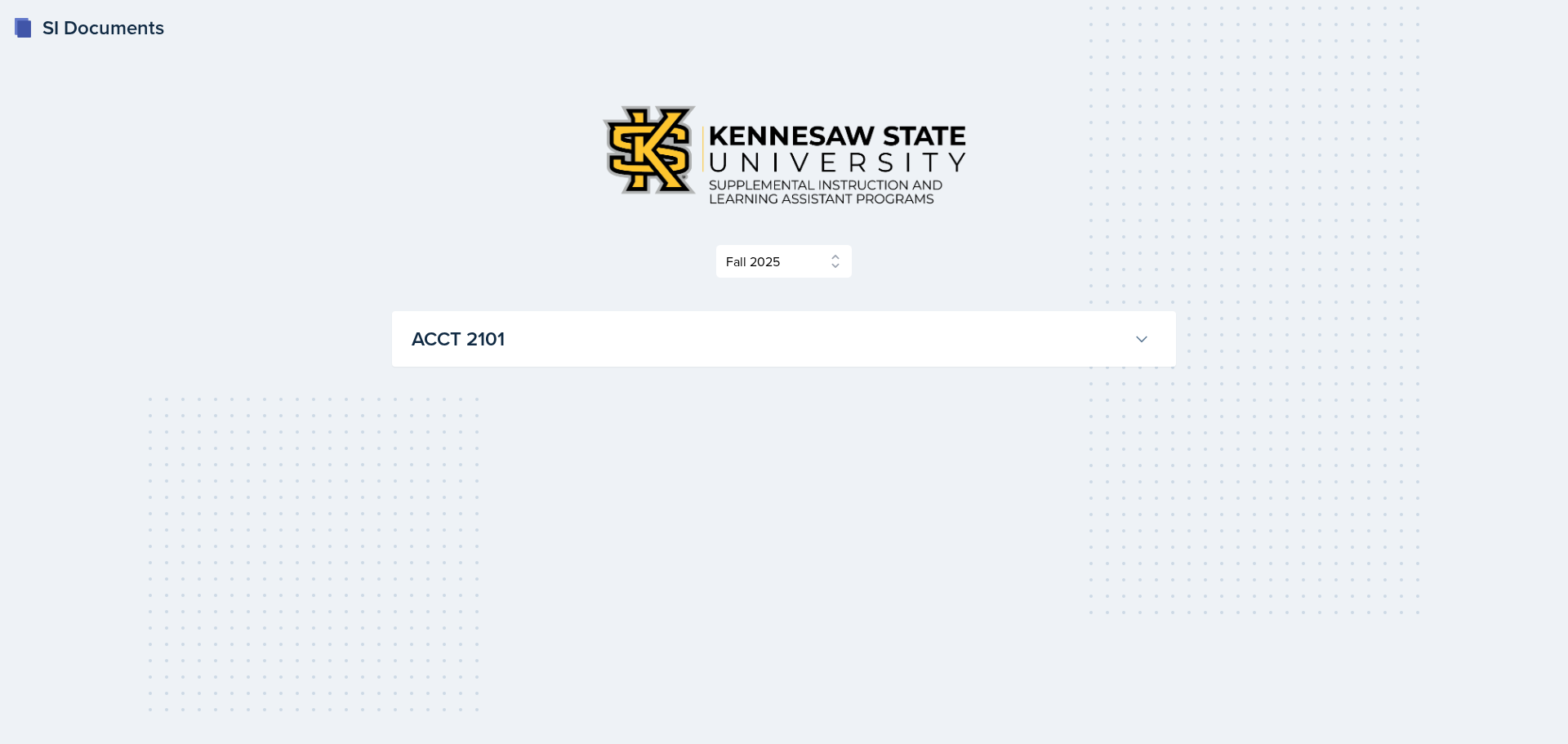
click at [823, 357] on button "ACCT 2101" at bounding box center [781, 339] width 744 height 36
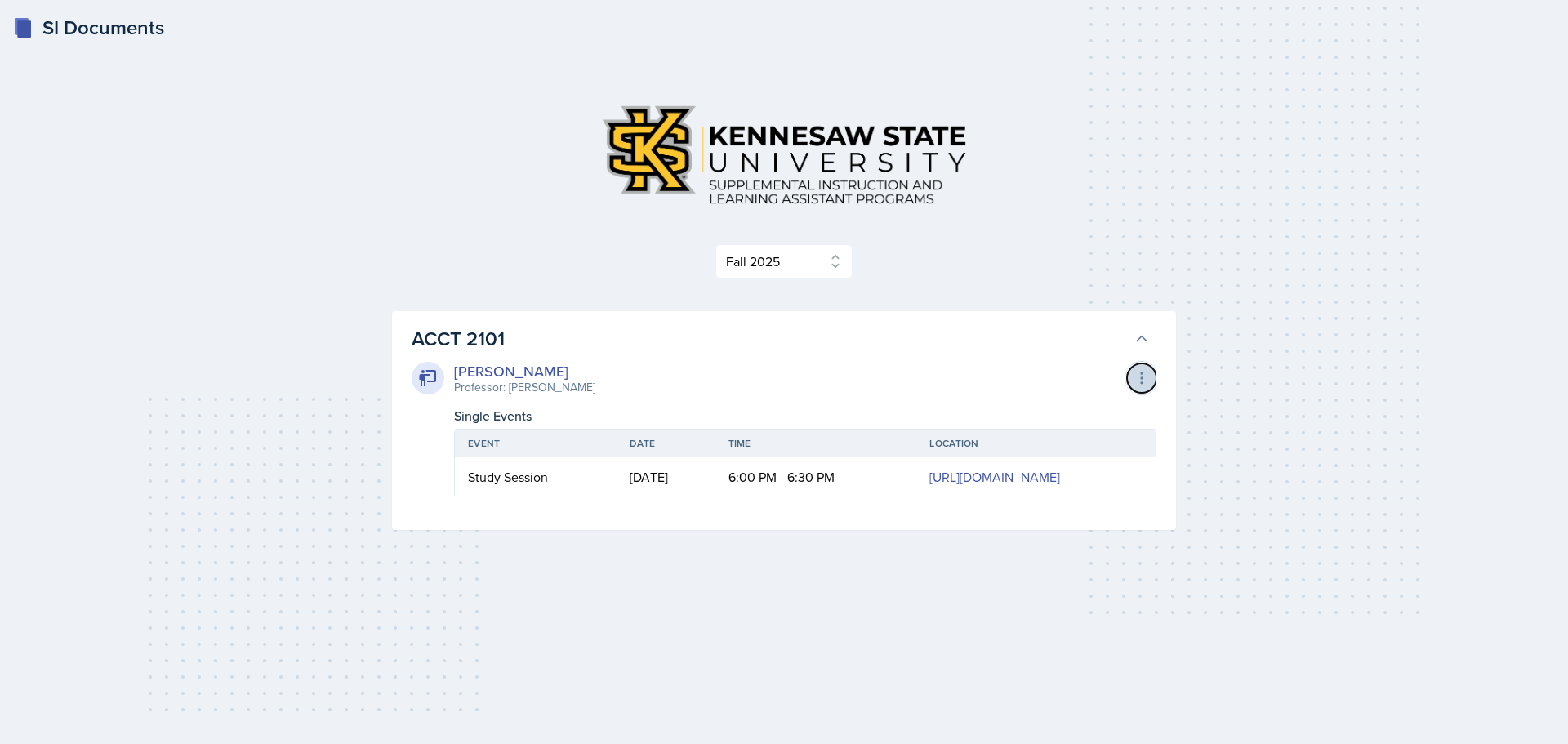
click at [1141, 386] on icon at bounding box center [1142, 379] width 17 height 17
click at [1141, 378] on icon at bounding box center [1142, 378] width 2 height 10
click at [930, 486] on link "https://teams.microsoft.com/l/meetup-join/19%3ameeting_MGY5N2I4MmItYmI5ZC00ODcw…" at bounding box center [995, 477] width 130 height 18
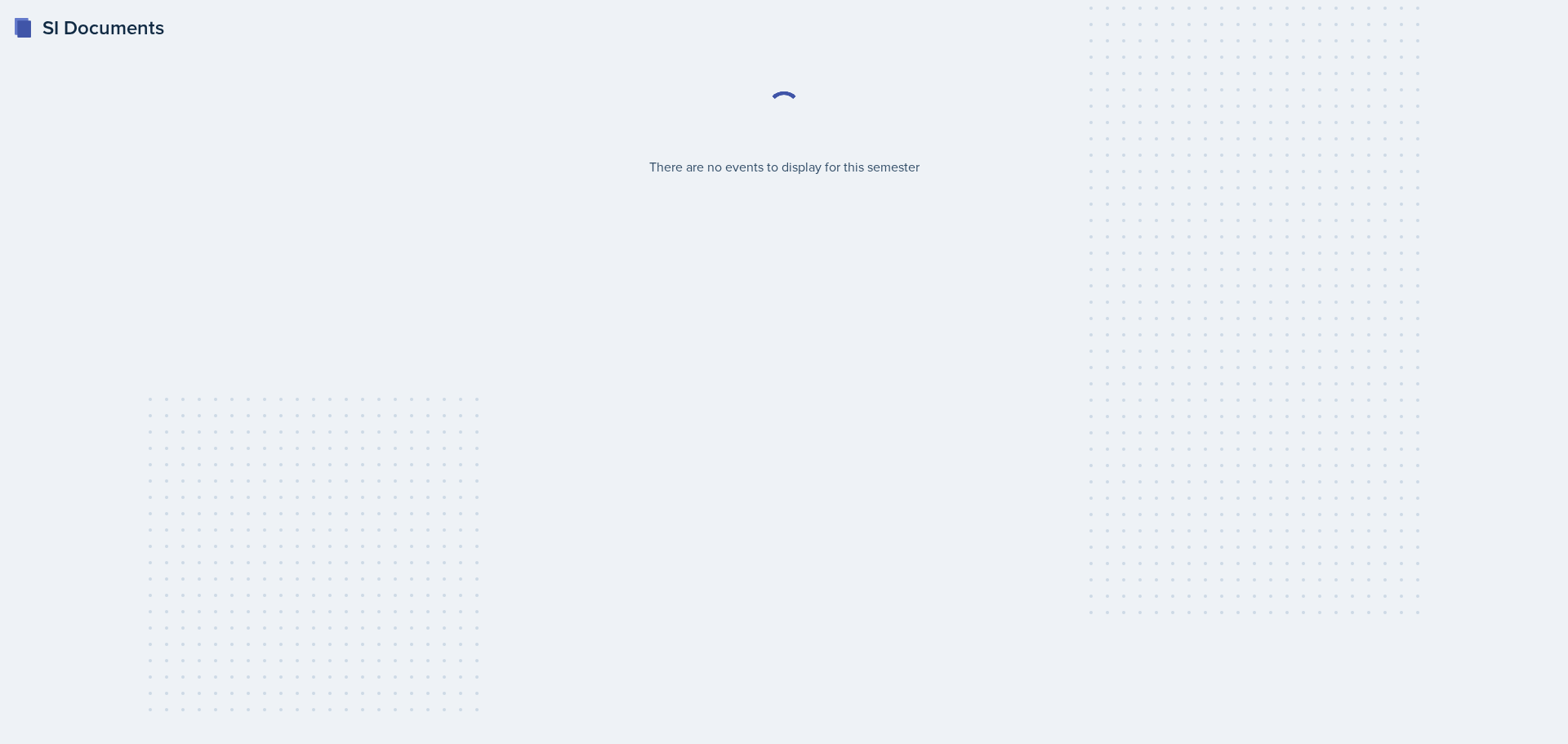
select select "2bed604d-1099-4043-b1bc-2365e8740244"
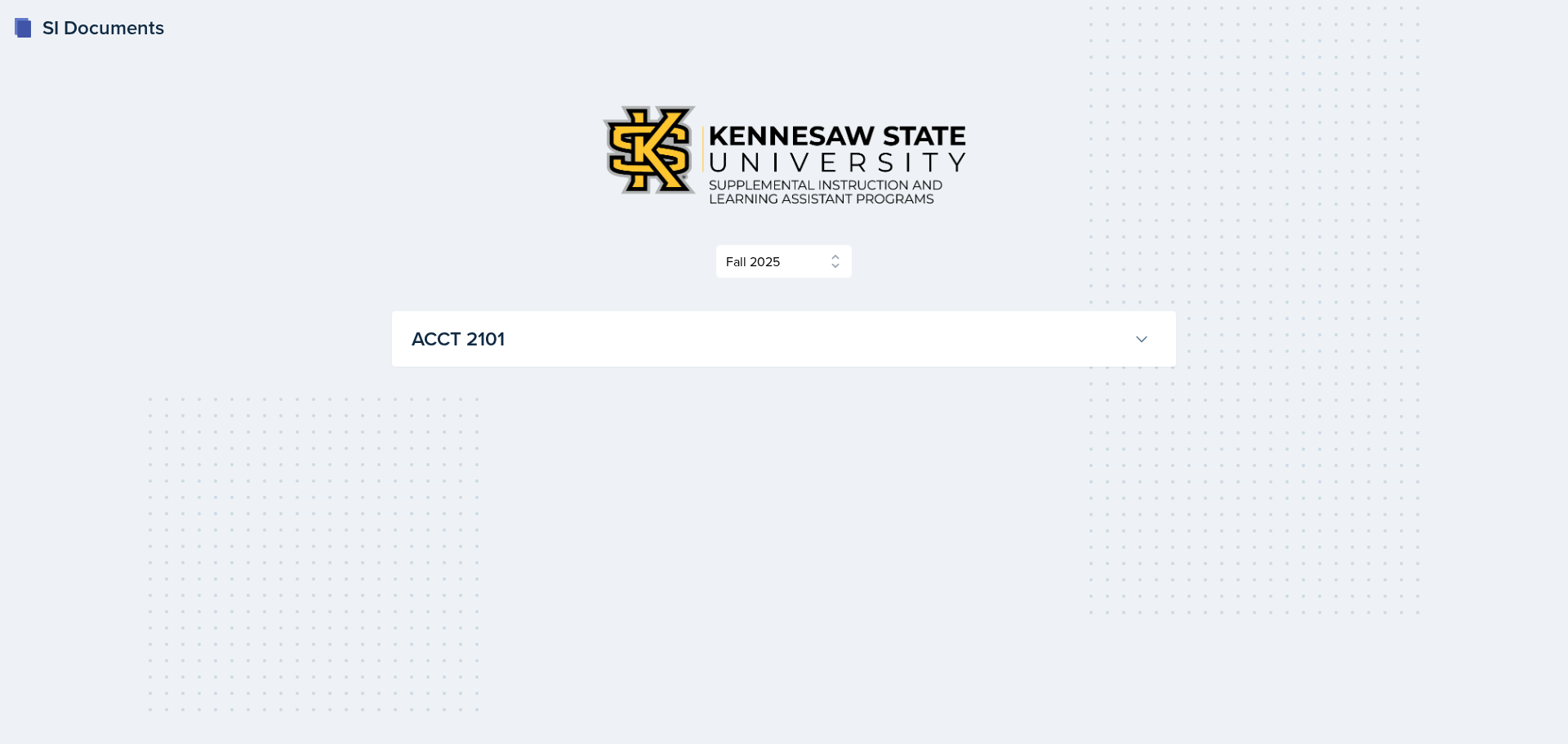
click at [487, 331] on h3 "ACCT 2101" at bounding box center [769, 339] width 716 height 30
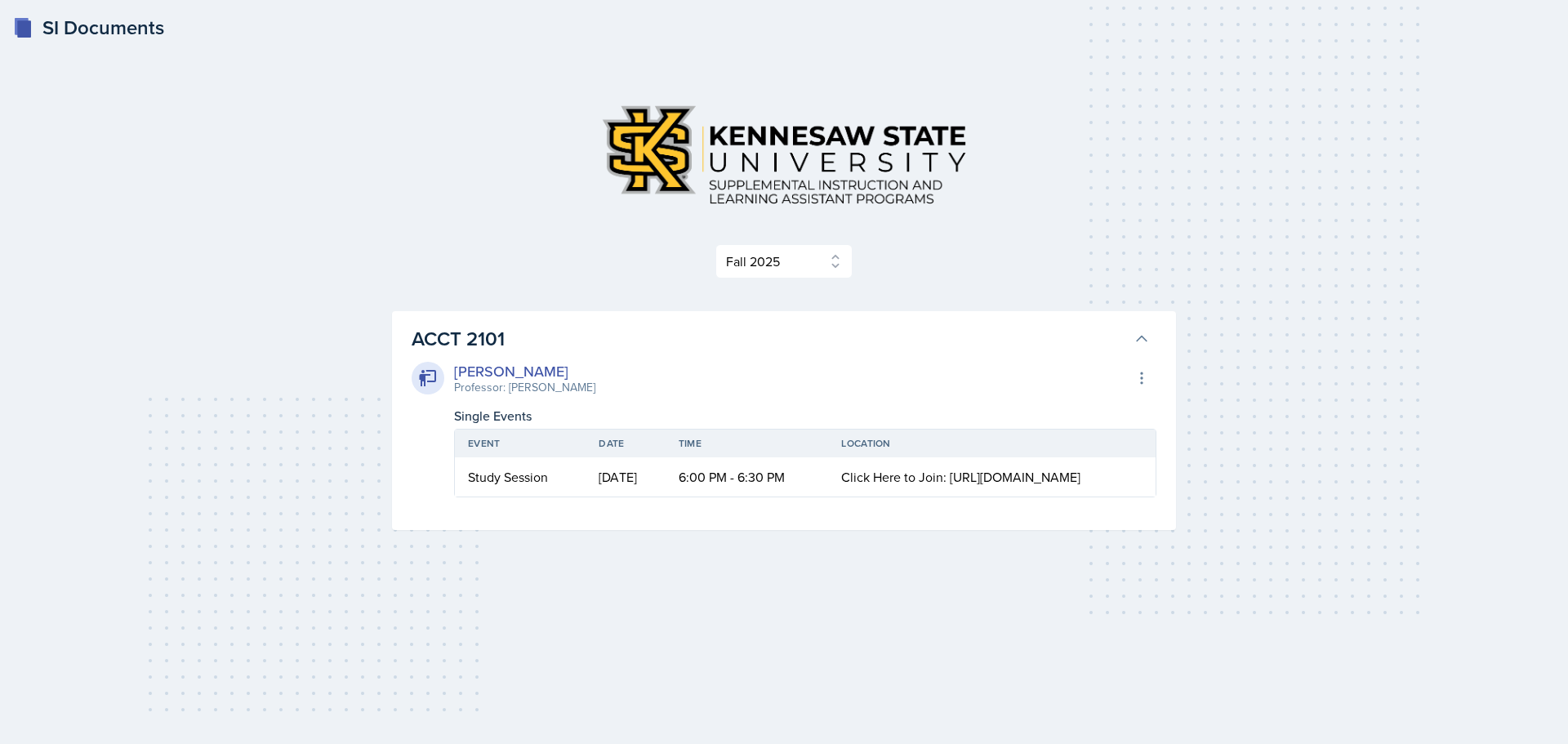
drag, startPoint x: 1121, startPoint y: 265, endPoint x: 1118, endPoint y: 257, distance: 8.5
click at [1121, 264] on div "Select Semester Fall 2025 Summer 2025 Spring 2025 Fall 2024 Summer 2024 Spring …" at bounding box center [784, 261] width 784 height 34
click at [1070, 347] on h3 "ACCT 2101" at bounding box center [769, 339] width 716 height 30
